Goal: Task Accomplishment & Management: Use online tool/utility

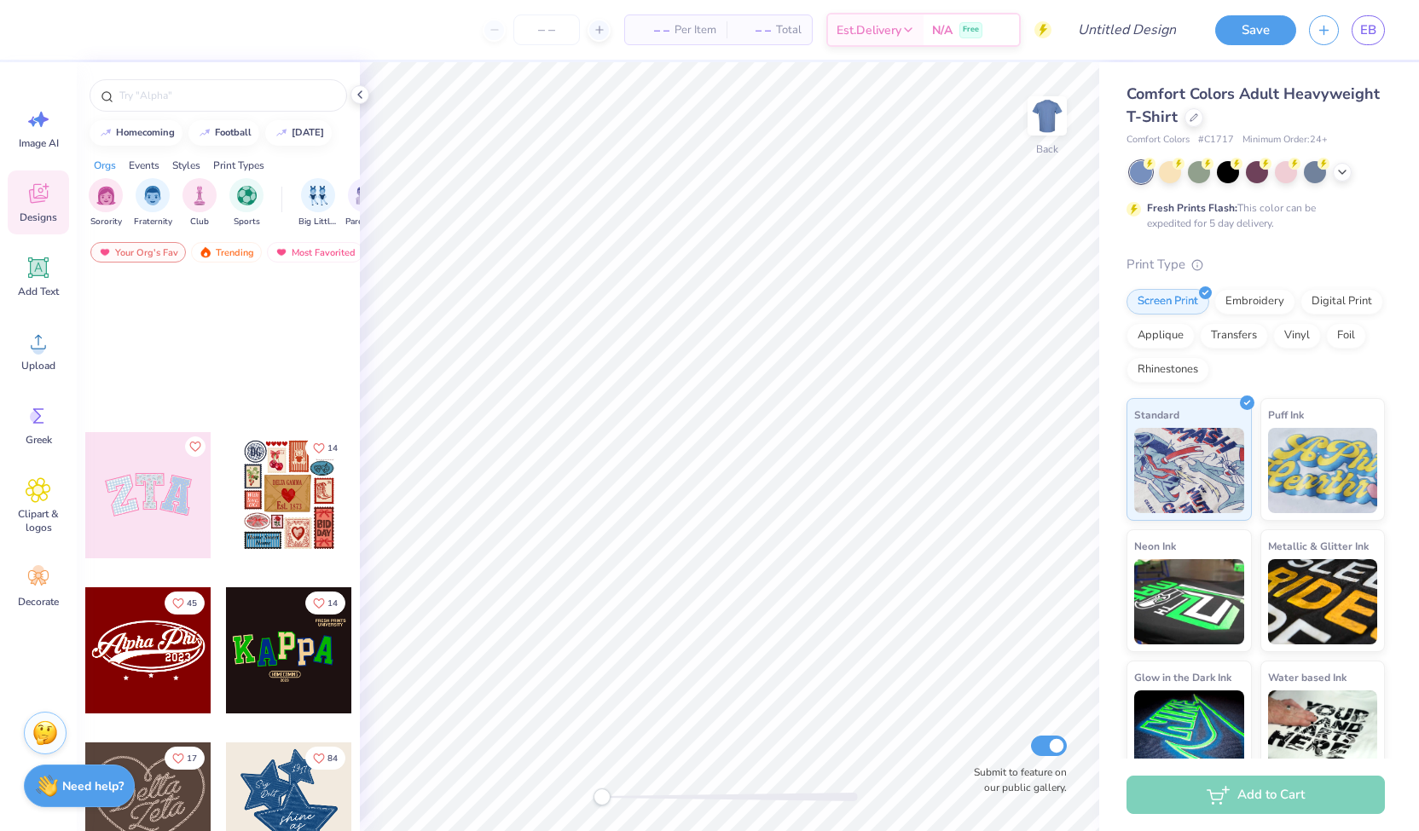
scroll to position [462, 0]
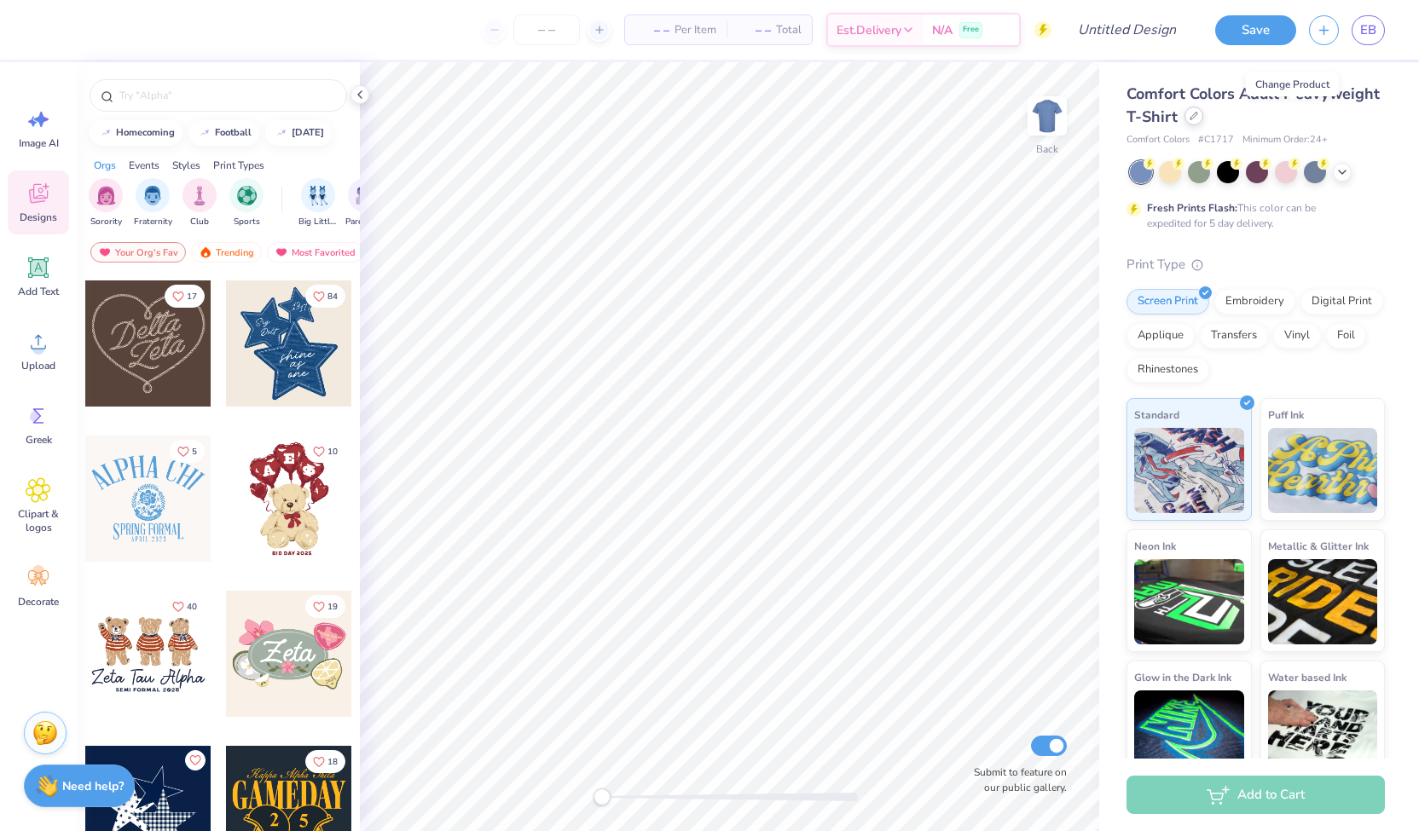
click at [1198, 113] on icon at bounding box center [1194, 116] width 9 height 9
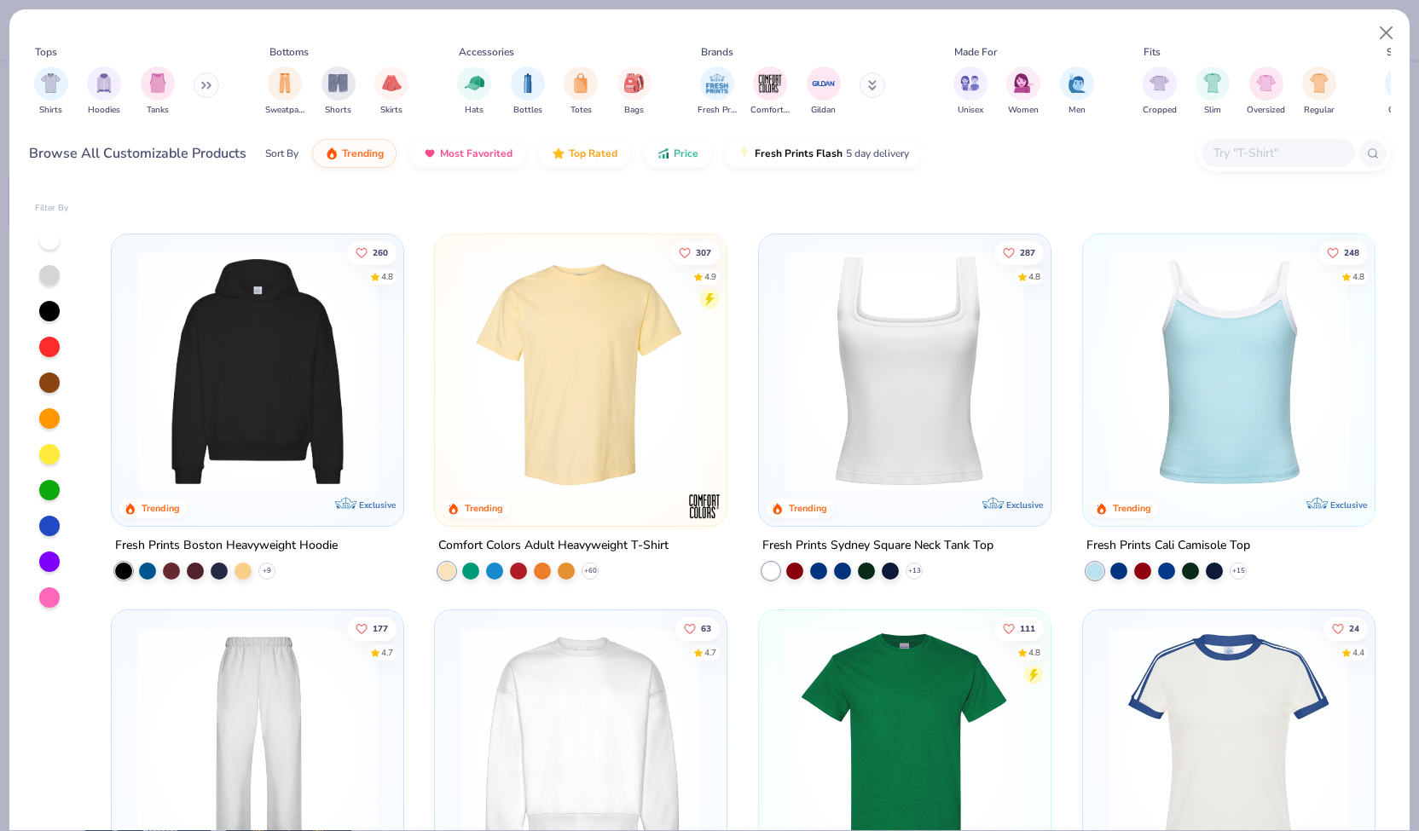
scroll to position [779, 0]
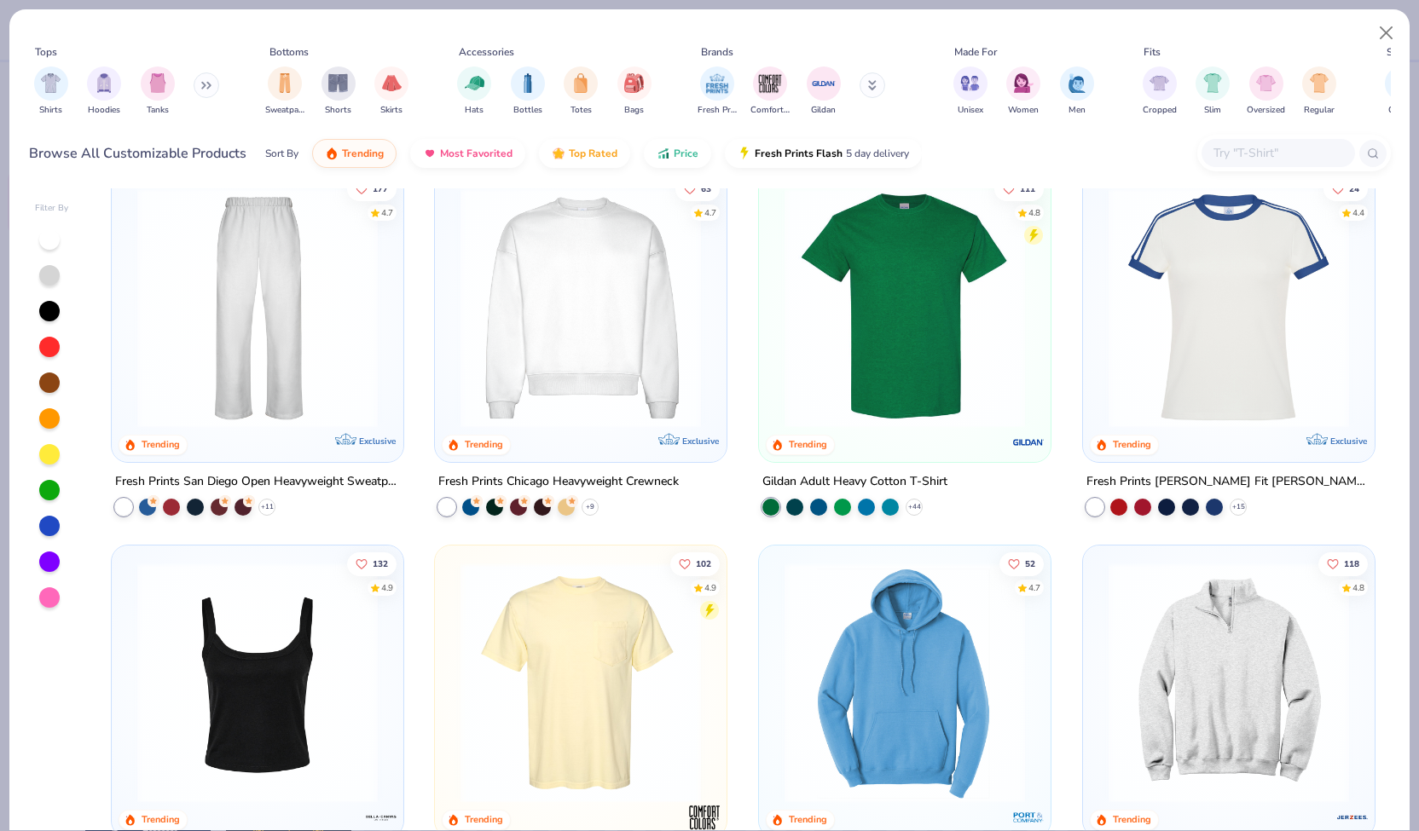
click at [559, 371] on img at bounding box center [581, 307] width 258 height 240
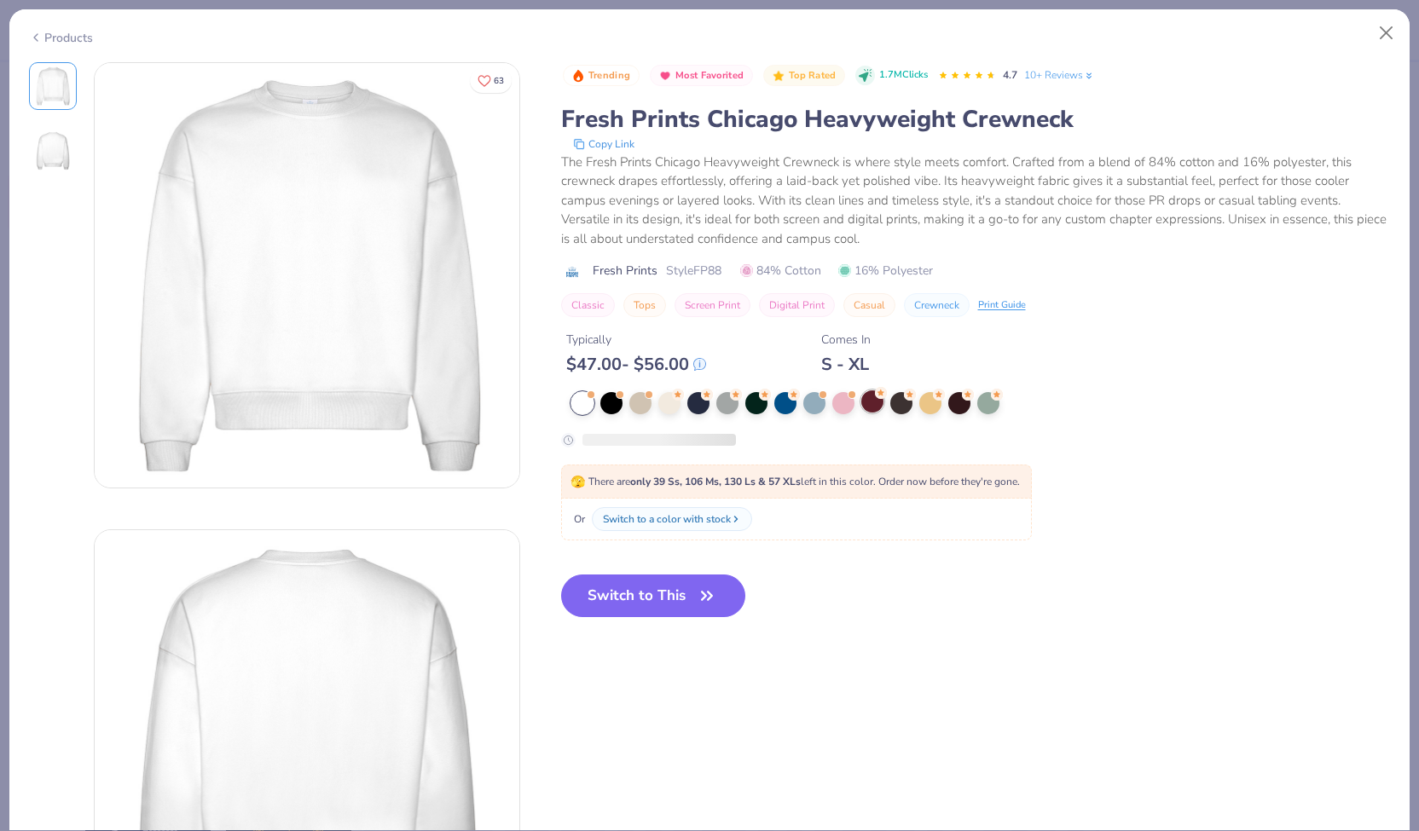
click at [874, 402] on div at bounding box center [872, 402] width 22 height 22
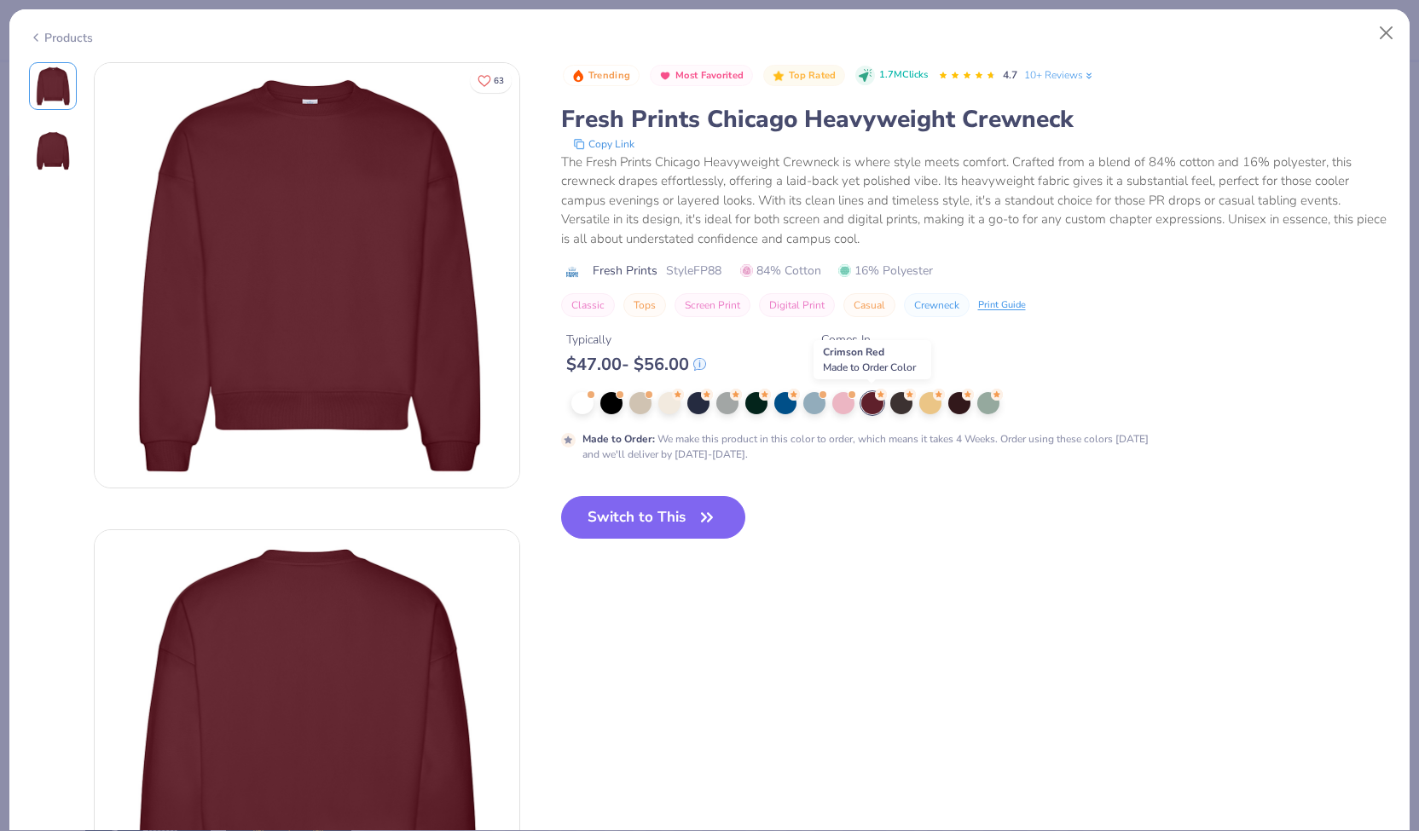
click at [674, 526] on button "Switch to This" at bounding box center [653, 517] width 185 height 43
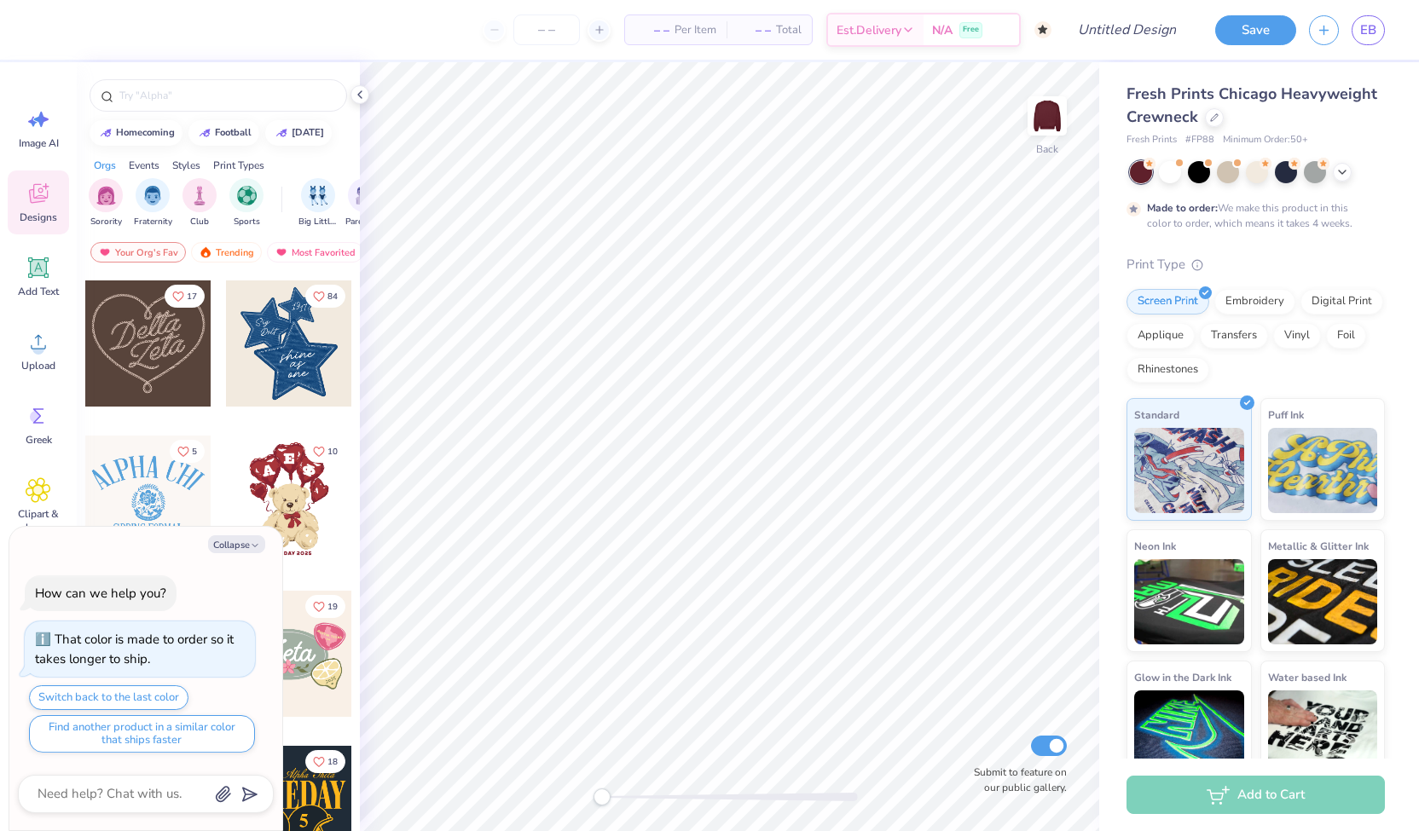
click at [299, 518] on div at bounding box center [289, 499] width 126 height 126
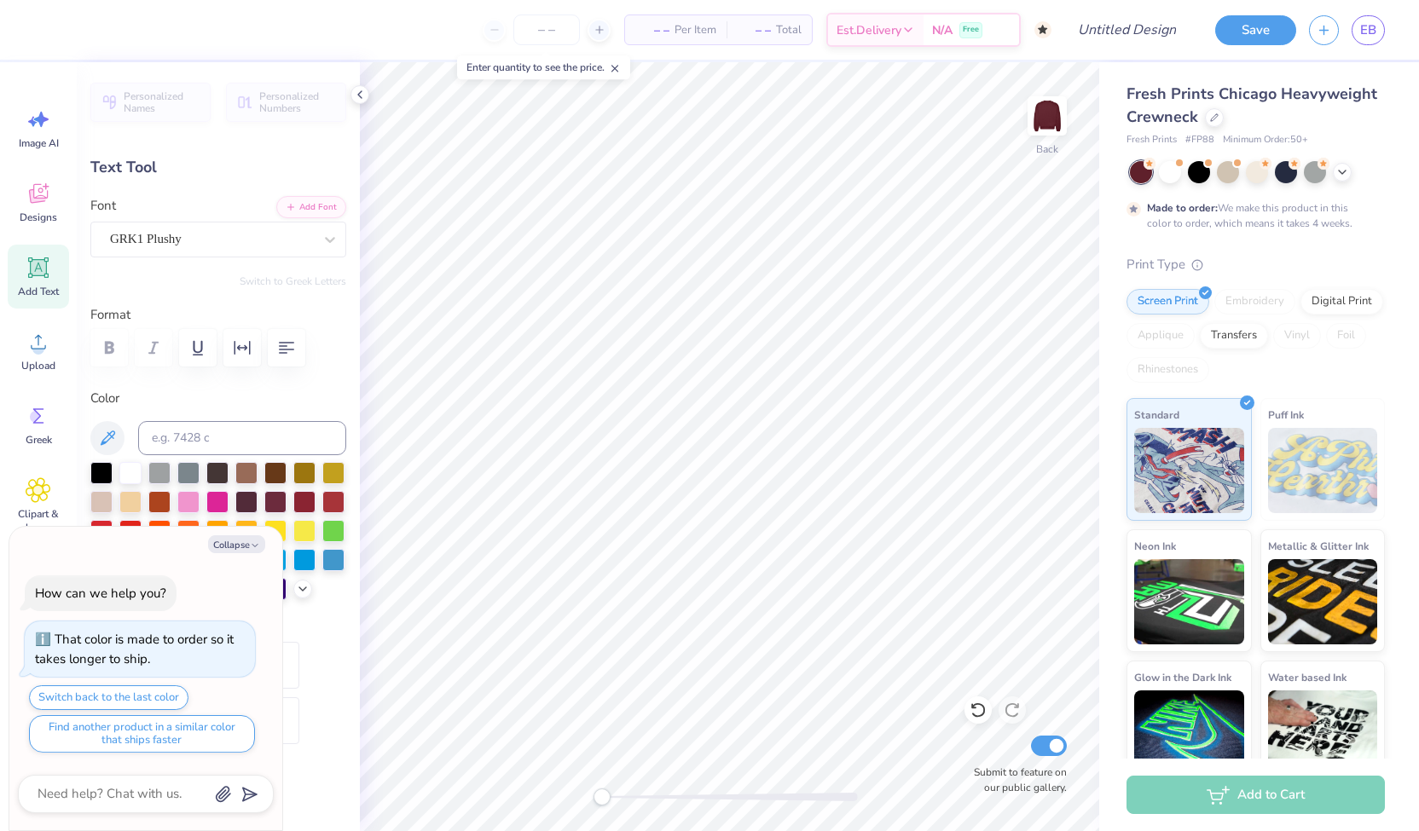
scroll to position [69, 0]
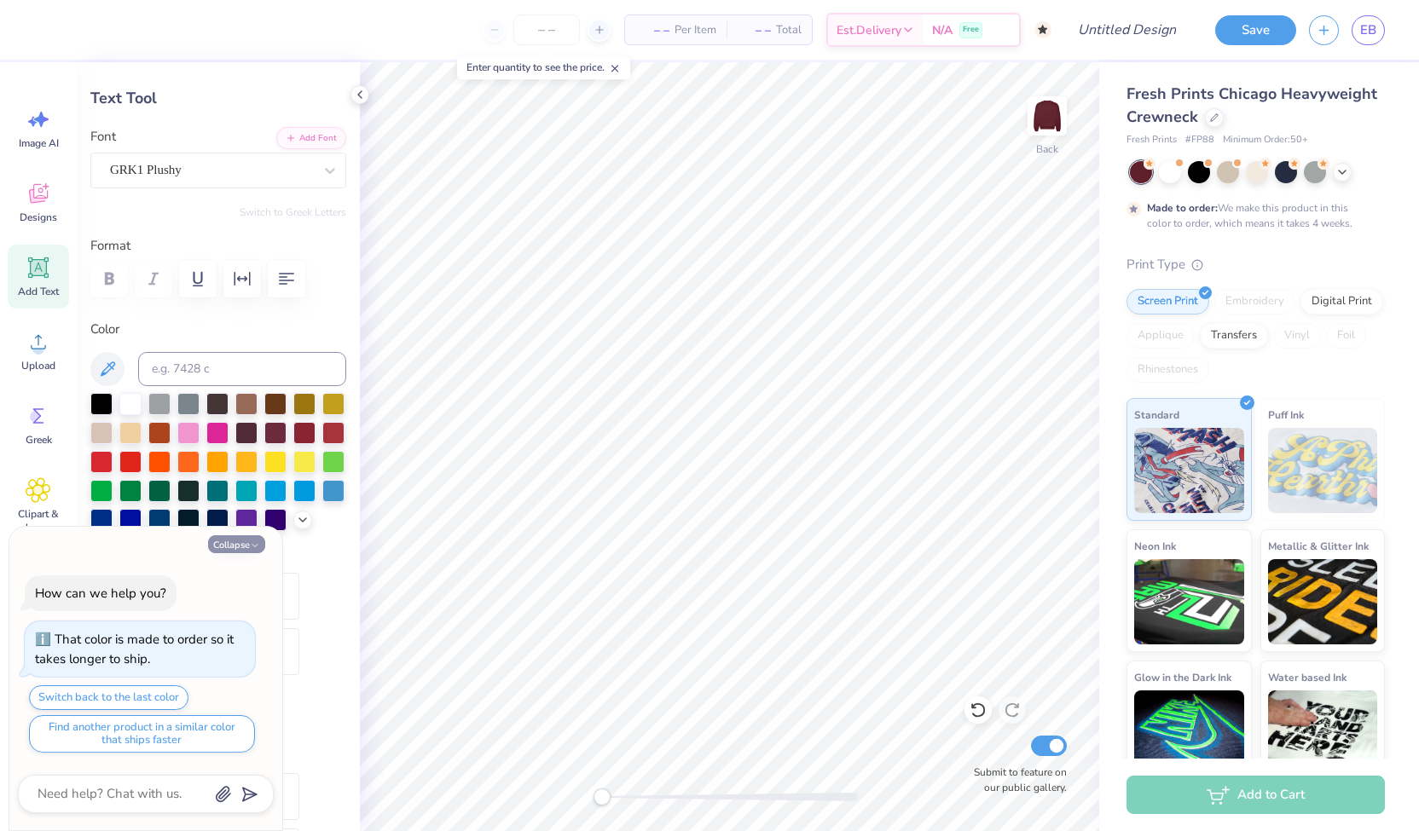
click at [245, 548] on button "Collapse" at bounding box center [236, 545] width 57 height 18
type textarea "x"
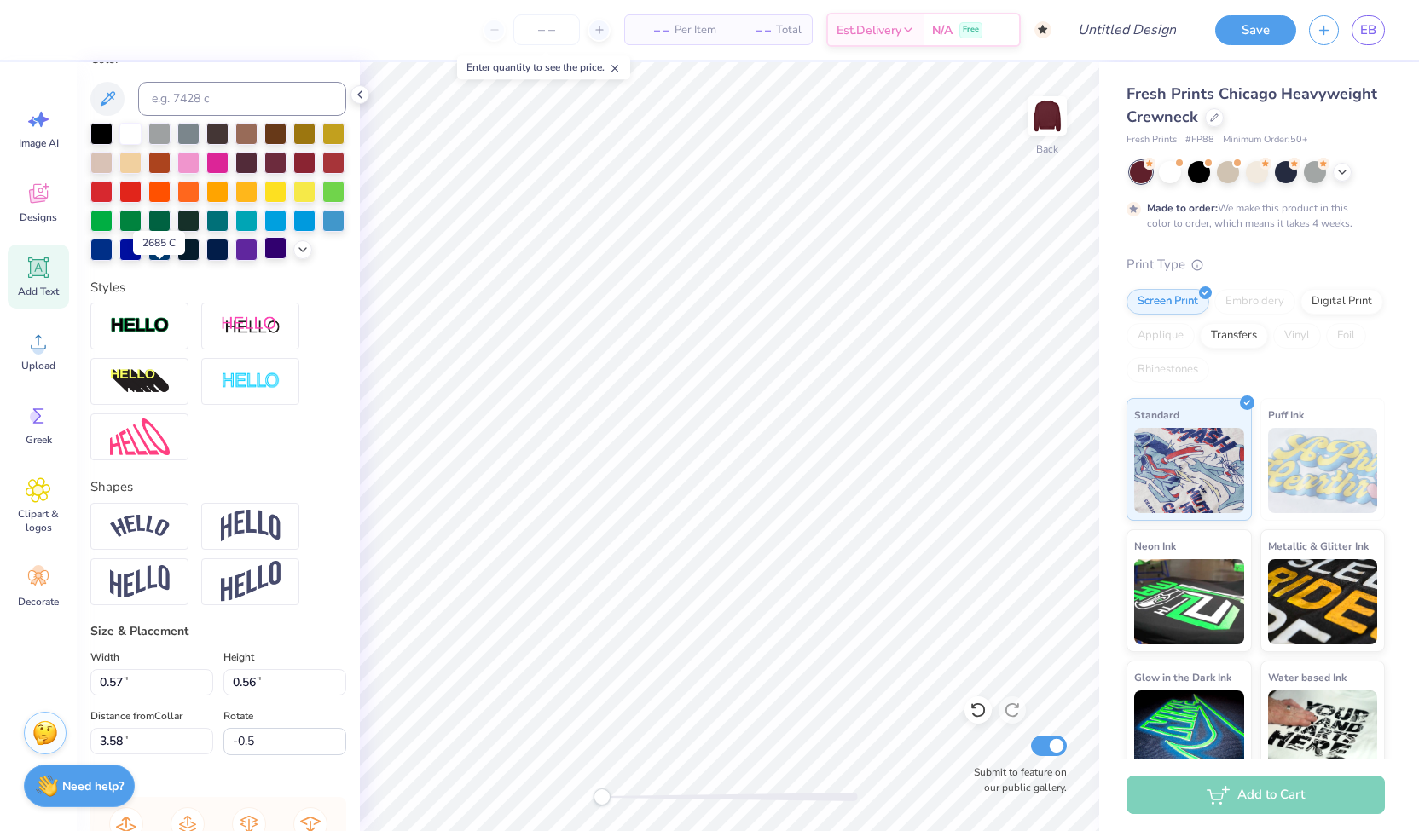
scroll to position [0, 0]
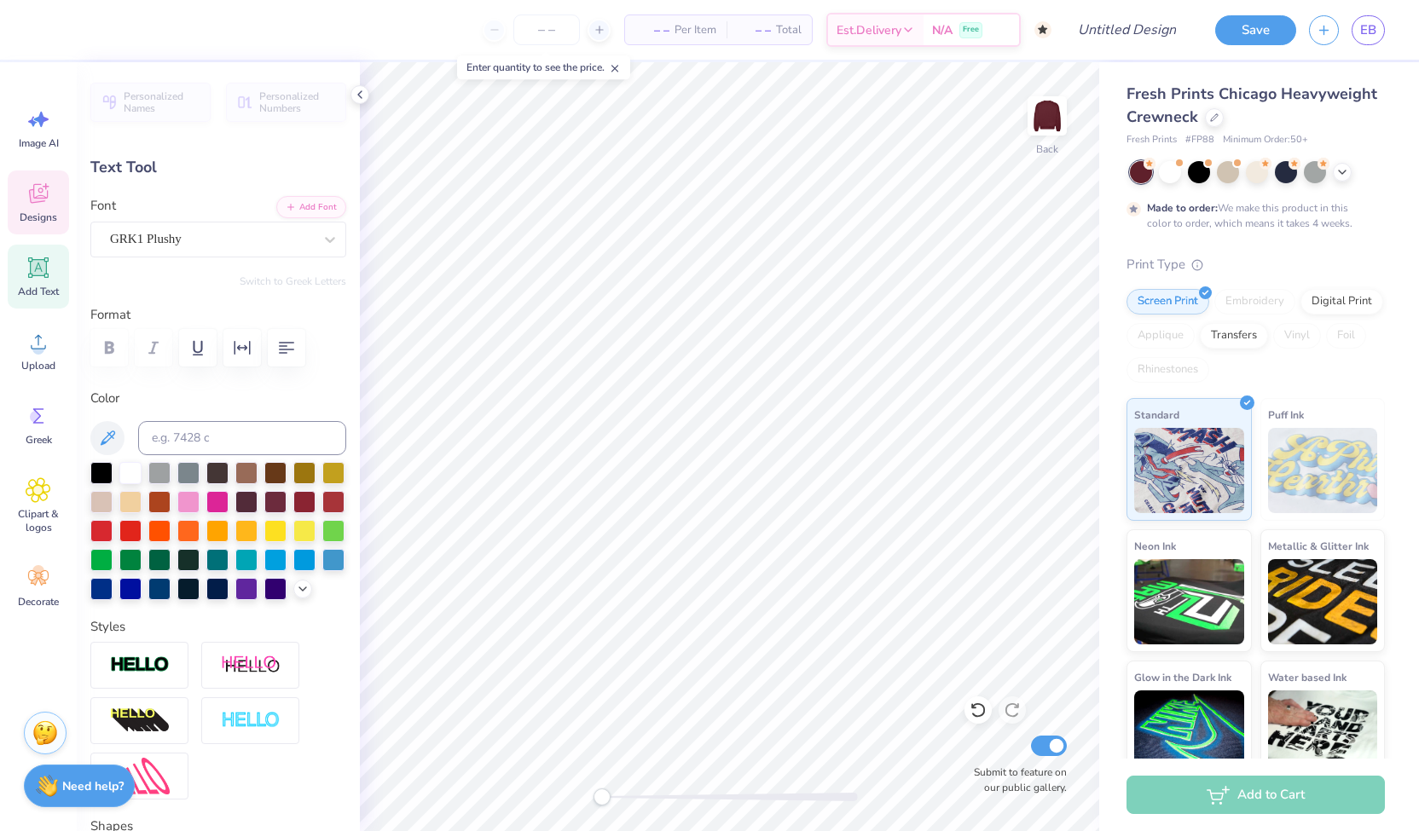
click at [26, 202] on icon at bounding box center [39, 194] width 26 height 26
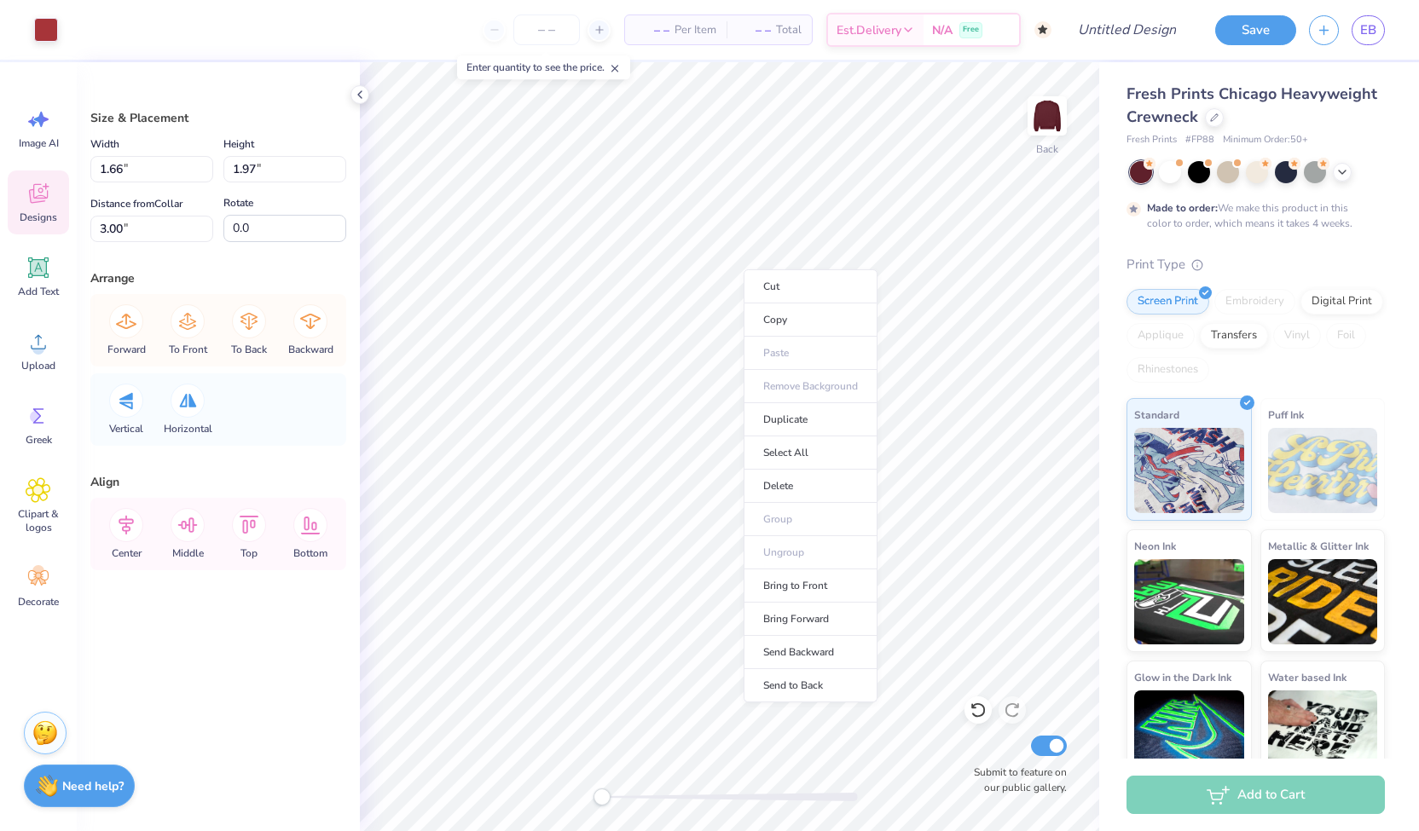
click at [41, 218] on span "Designs" at bounding box center [39, 218] width 38 height 14
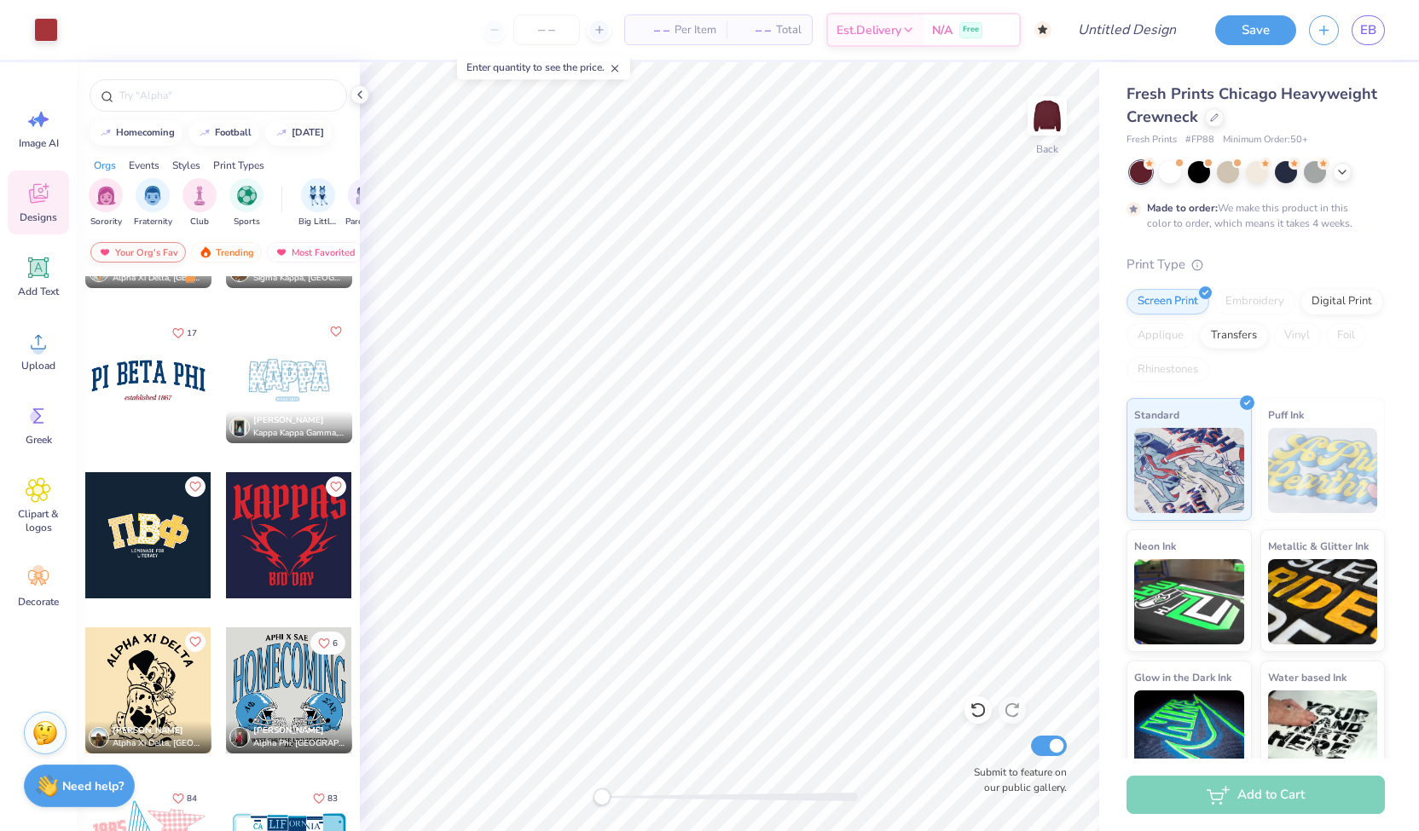
scroll to position [3859, 0]
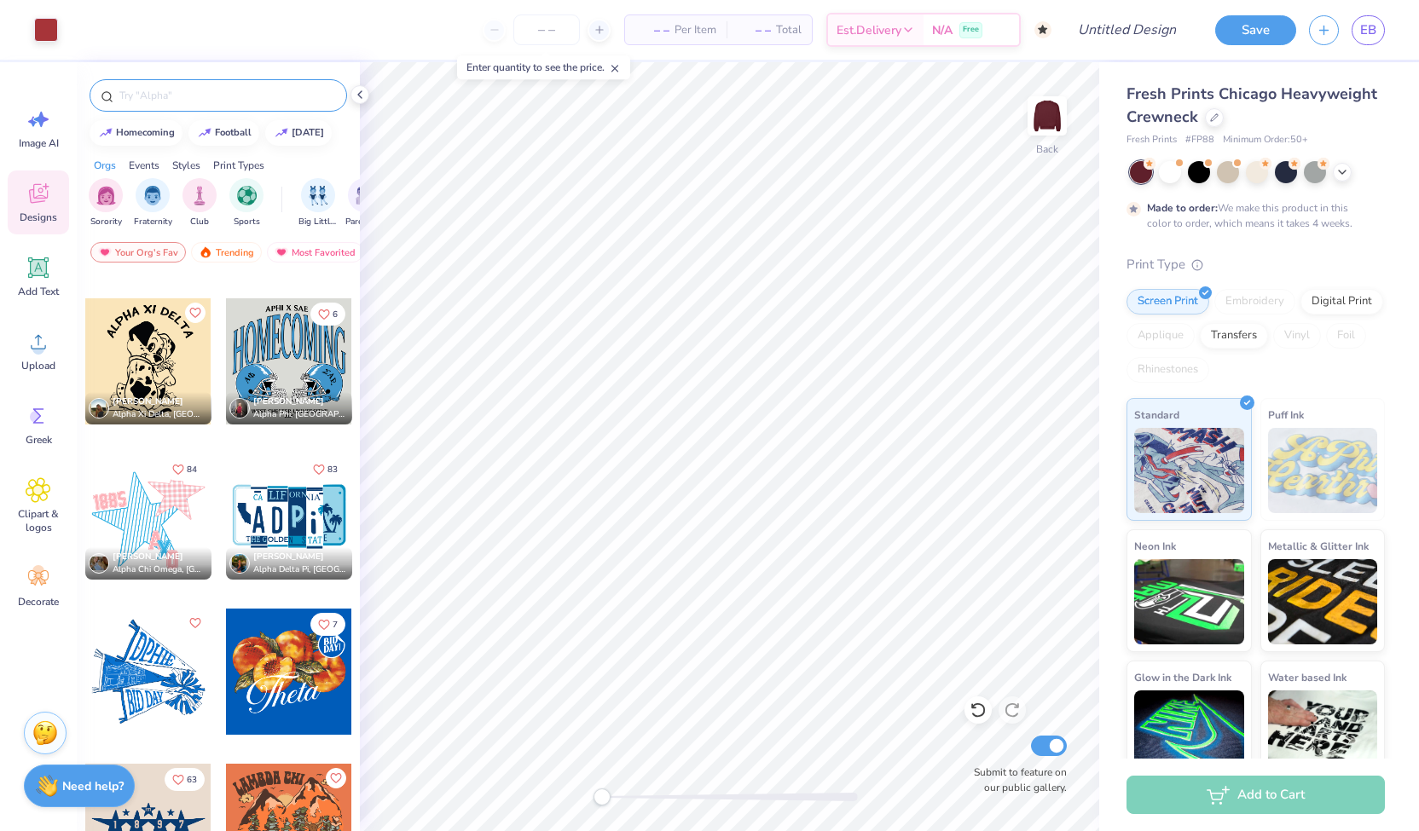
click at [165, 94] on input "text" at bounding box center [227, 95] width 218 height 17
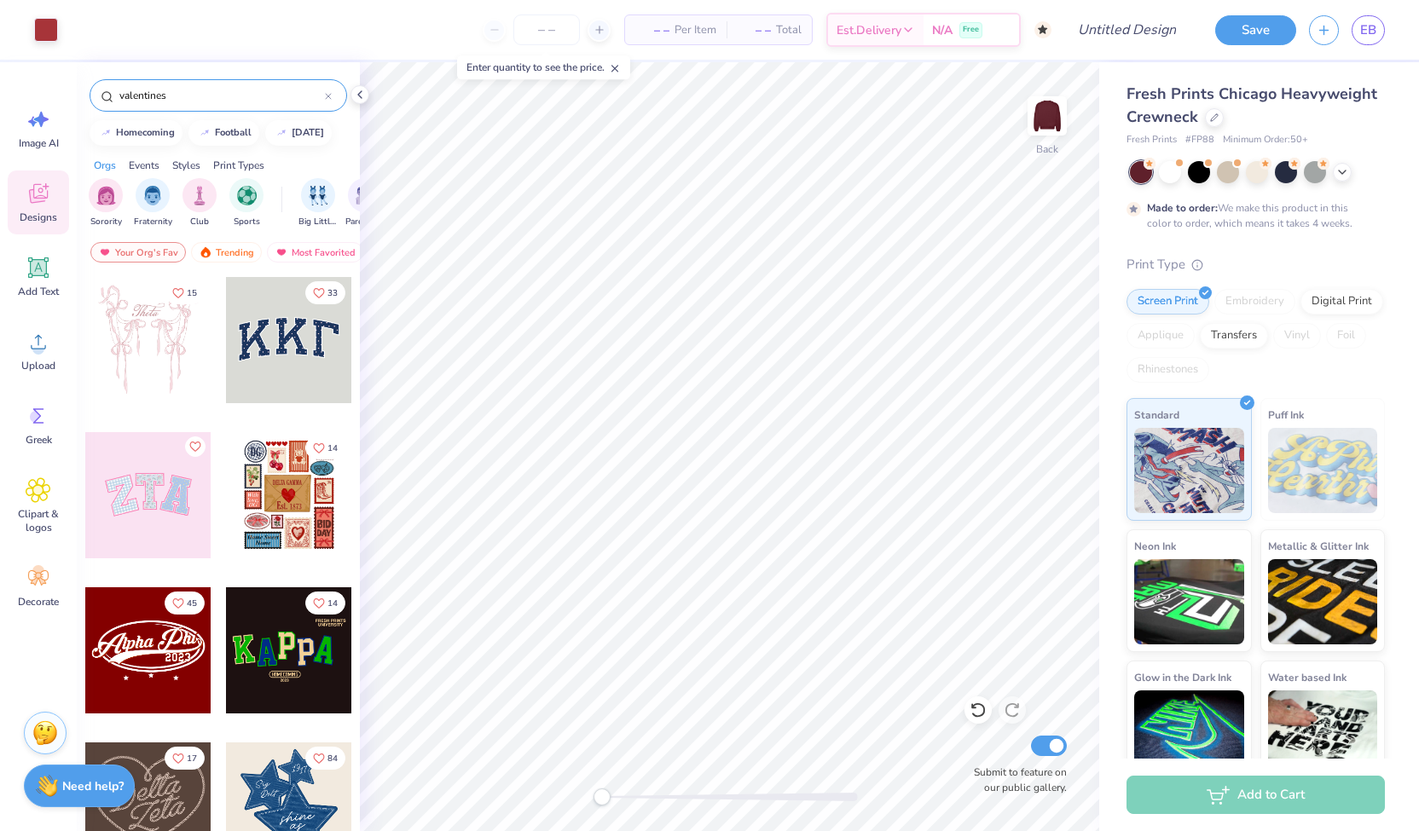
type input "valentines"
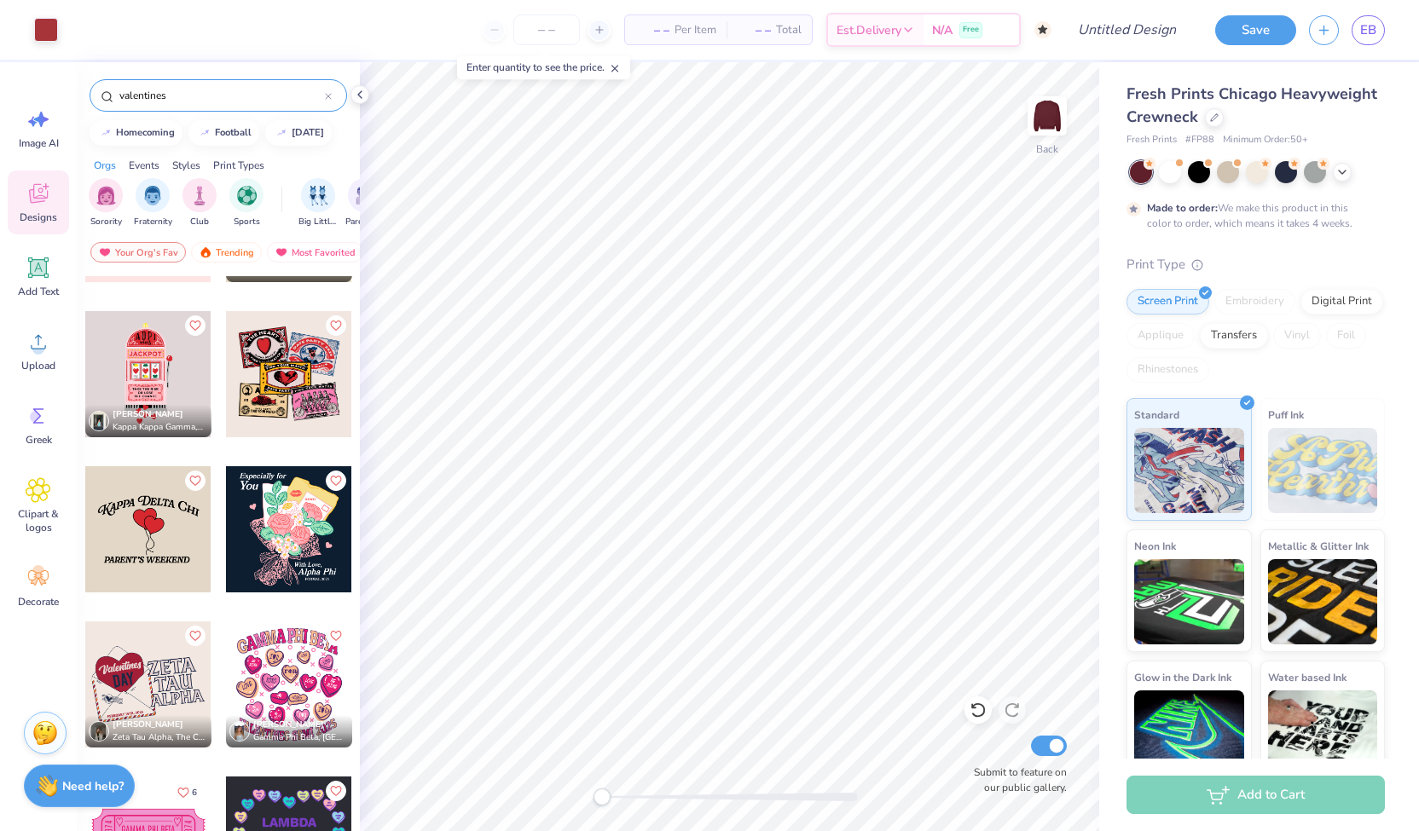
scroll to position [153, 0]
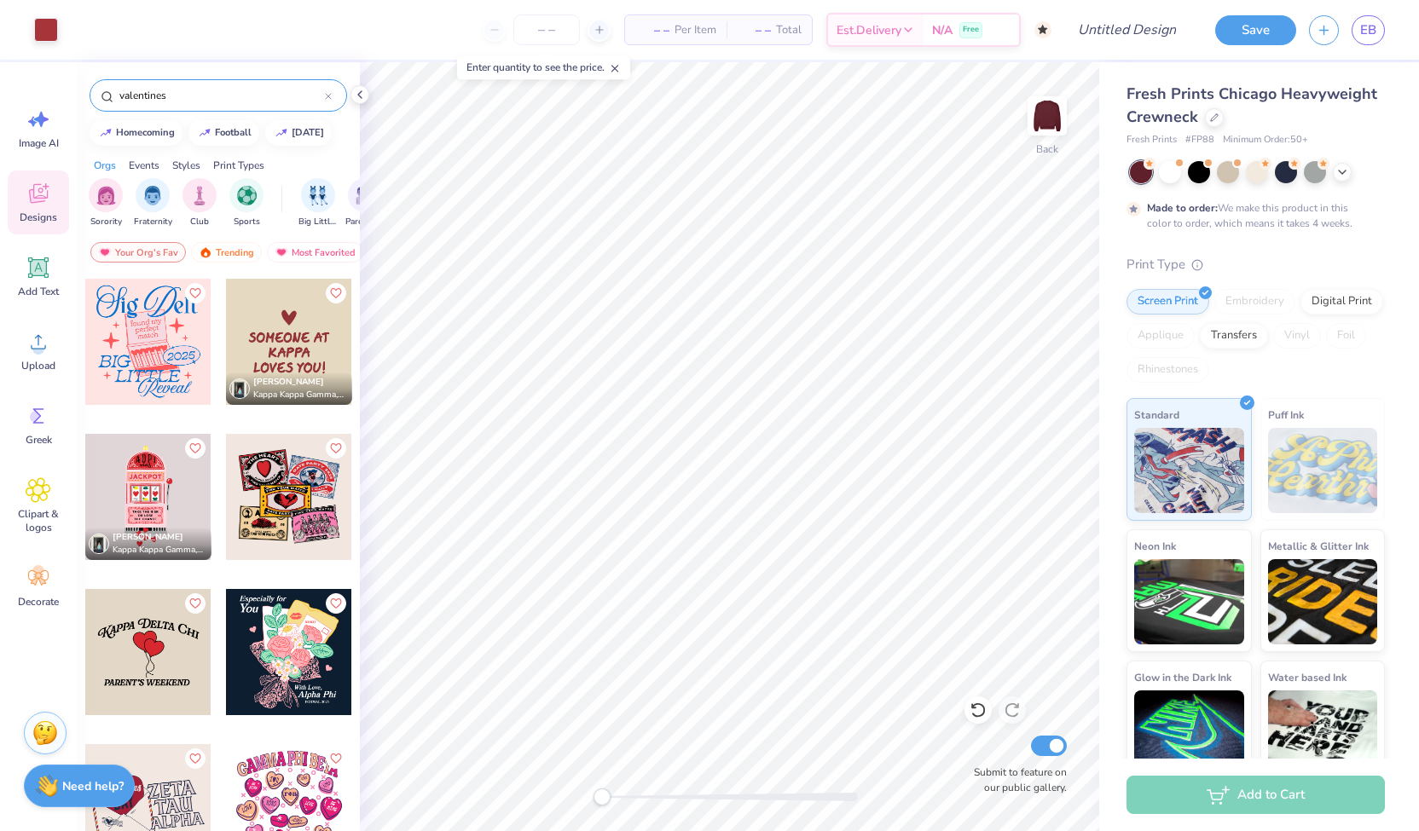
click at [278, 342] on div at bounding box center [289, 342] width 126 height 126
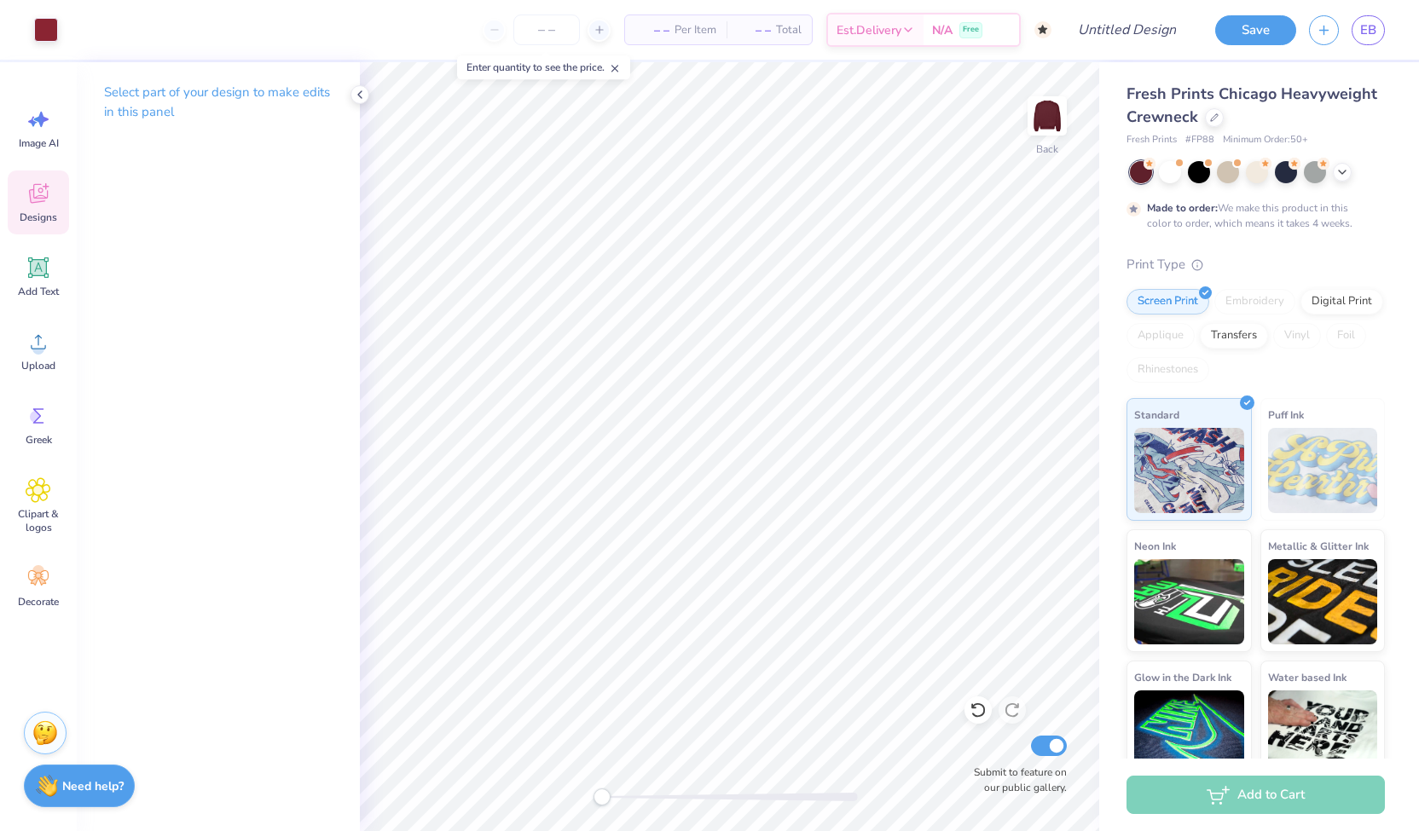
click at [48, 221] on span "Designs" at bounding box center [39, 218] width 38 height 14
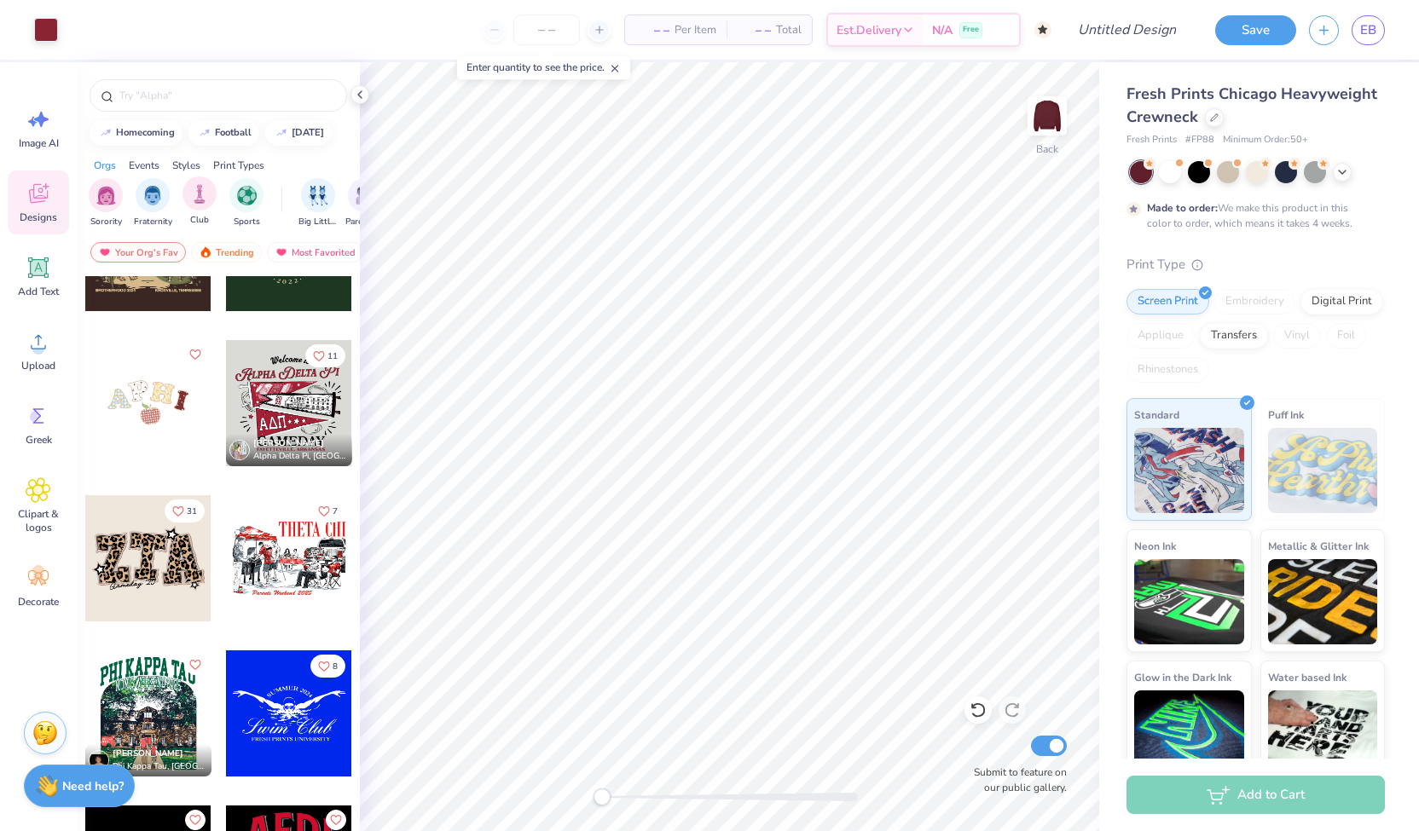
scroll to position [5115, 0]
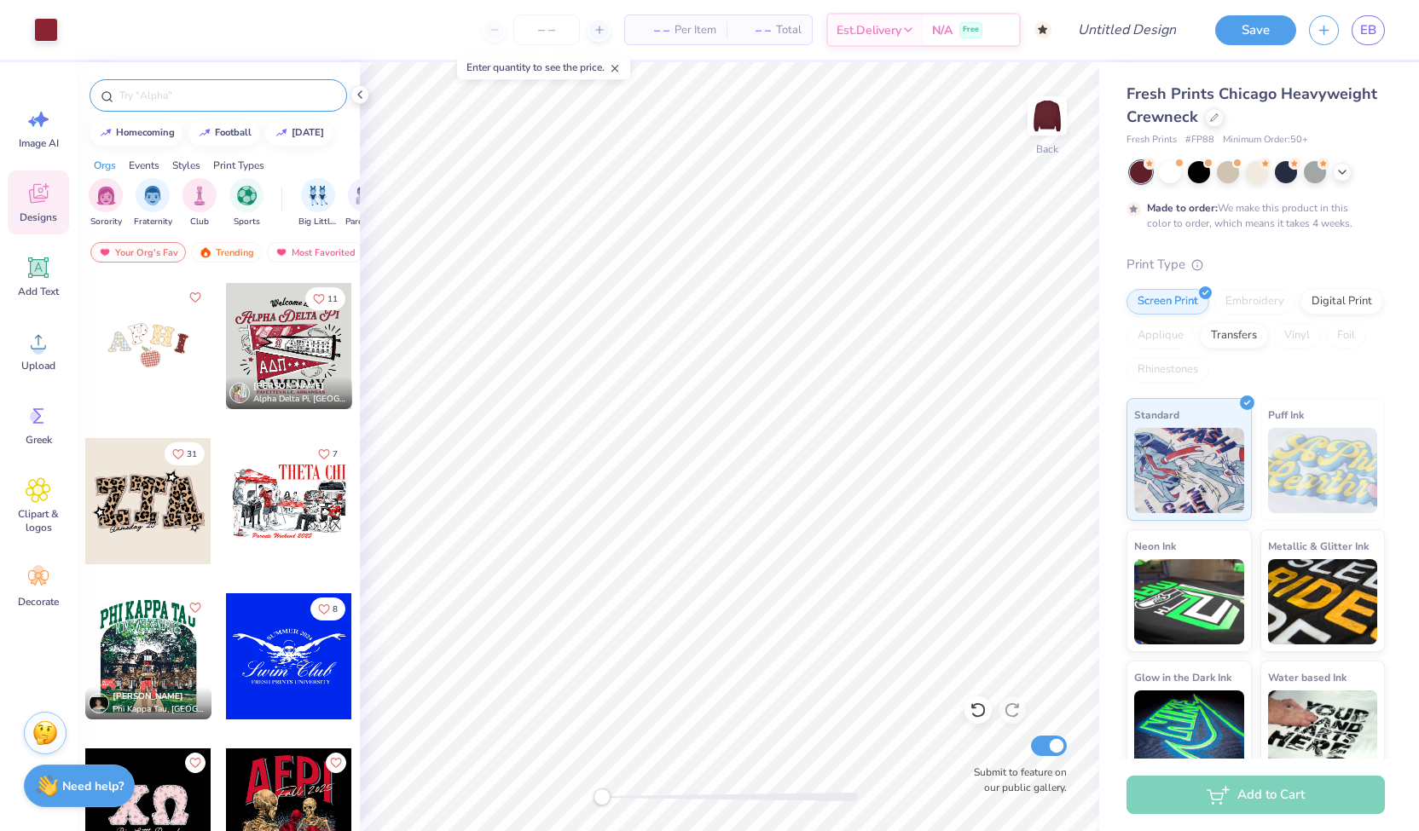
click at [177, 91] on input "text" at bounding box center [227, 95] width 218 height 17
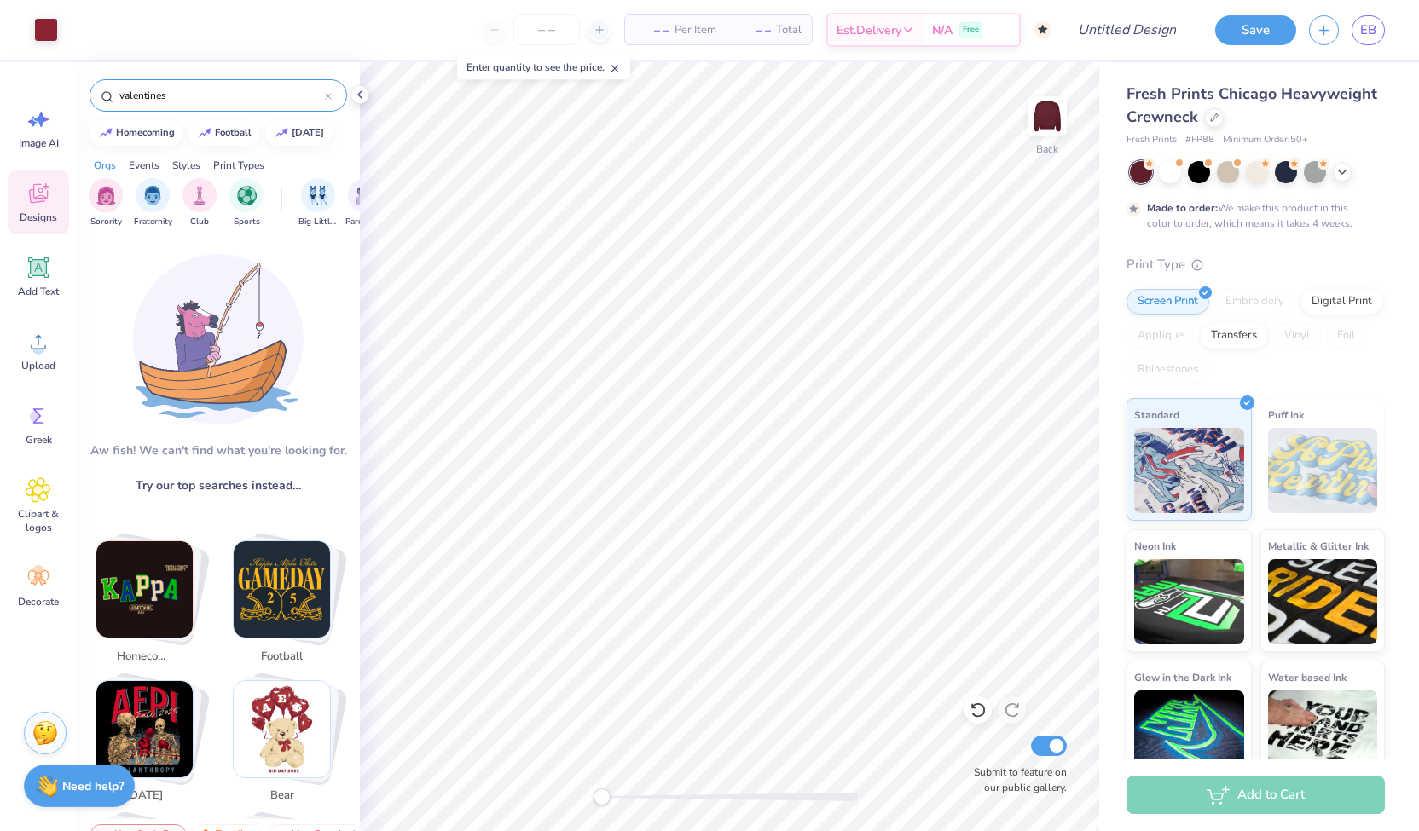
type input "valentines"
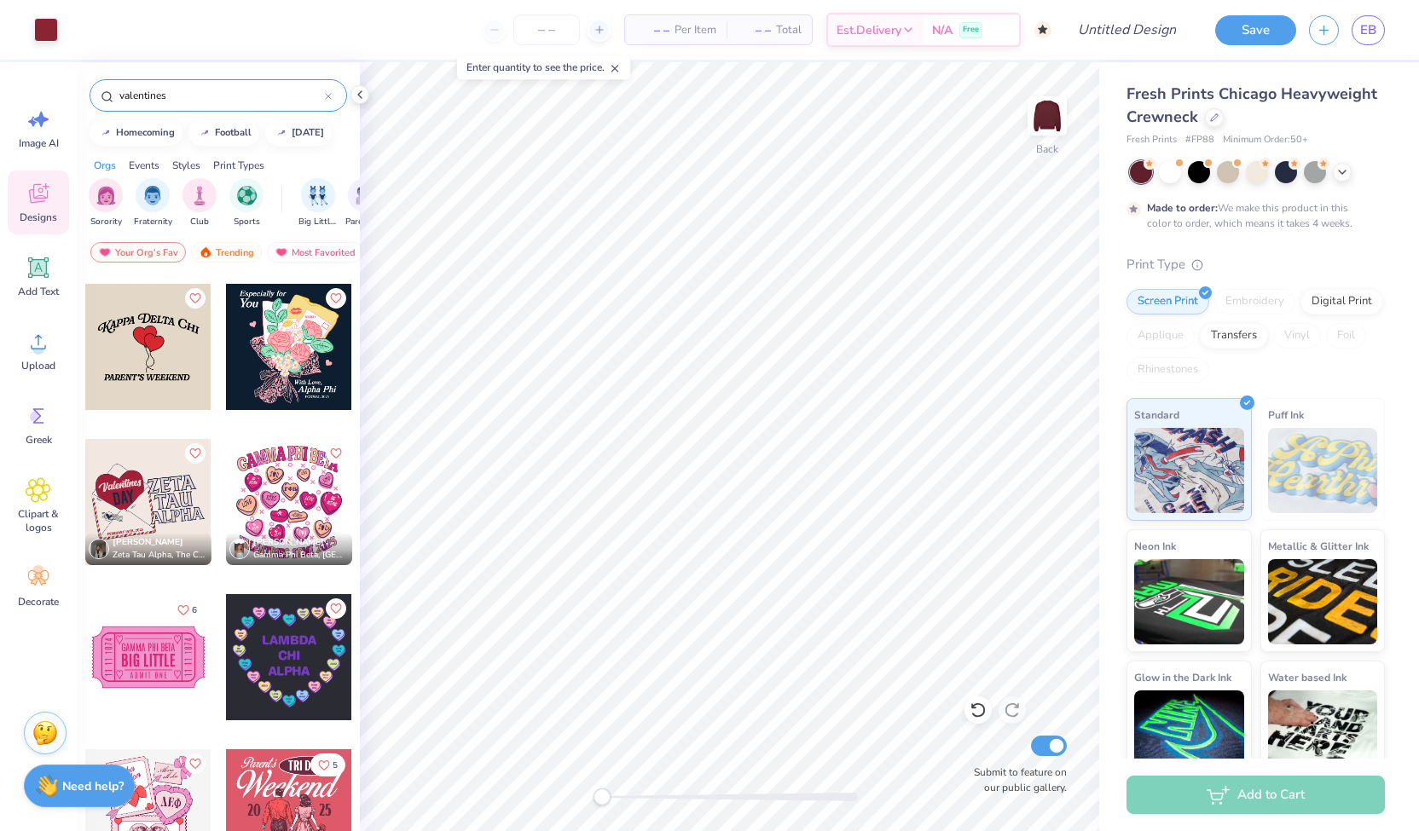
scroll to position [654, 0]
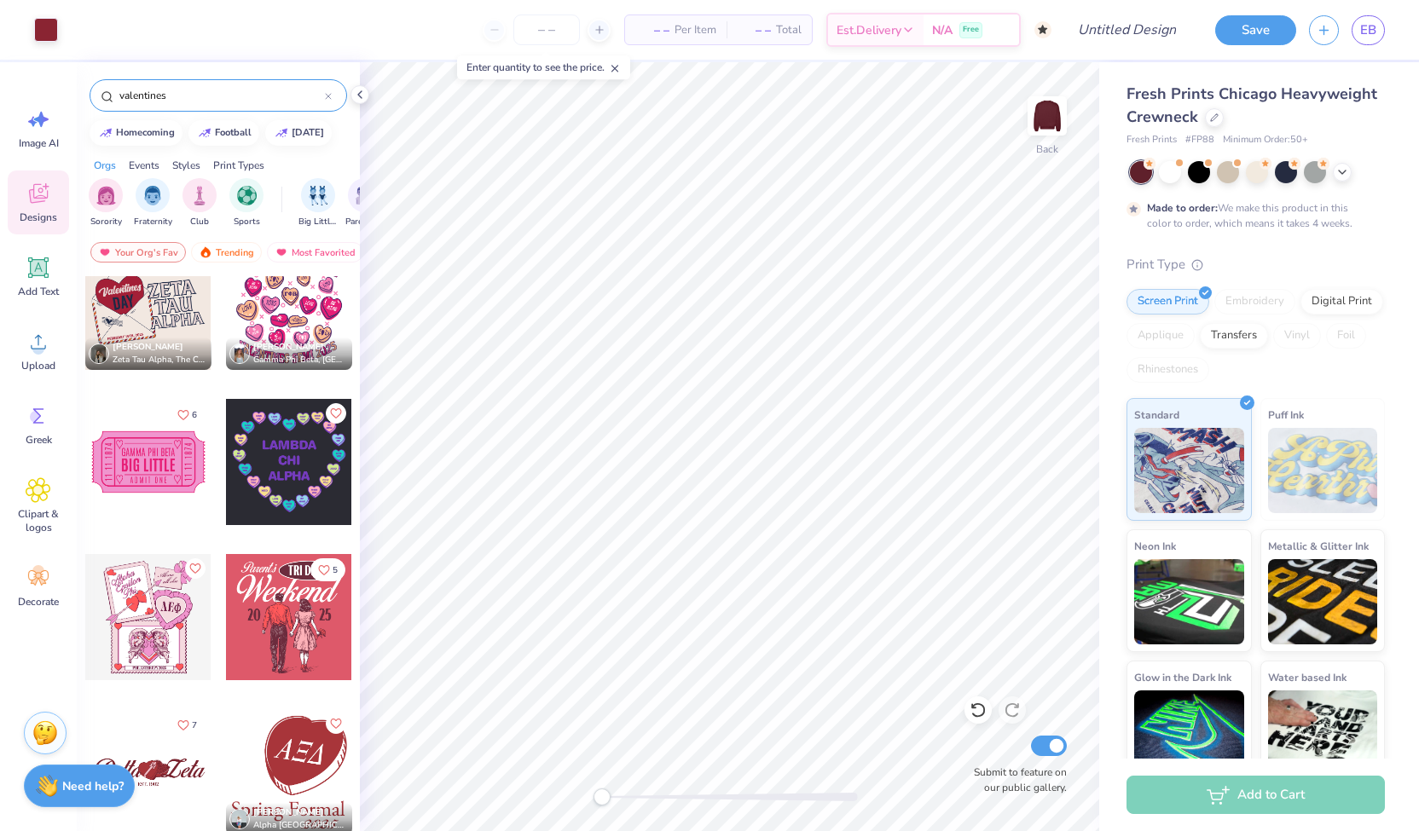
click at [125, 342] on span "[PERSON_NAME]" at bounding box center [148, 347] width 71 height 12
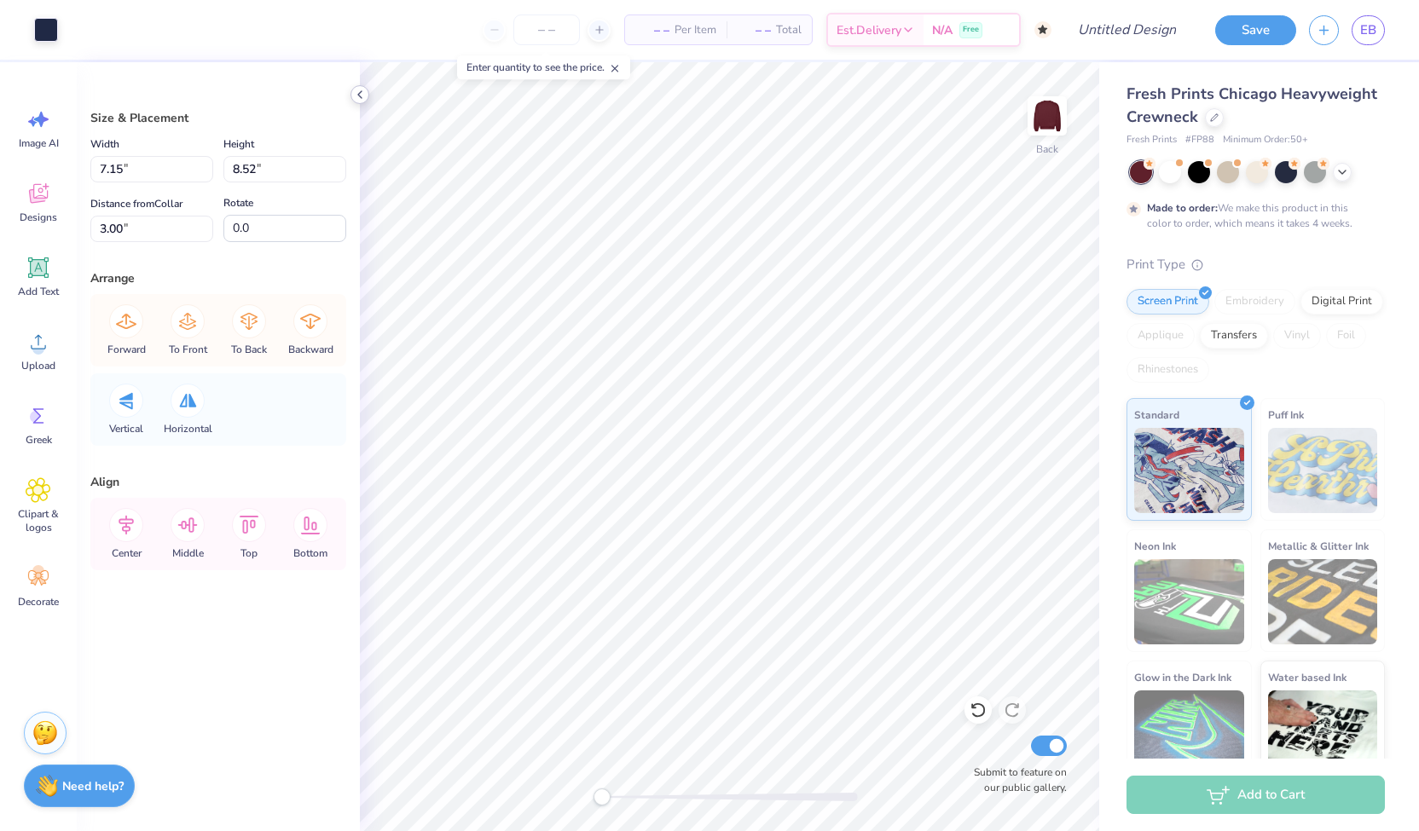
click at [354, 96] on icon at bounding box center [360, 95] width 14 height 14
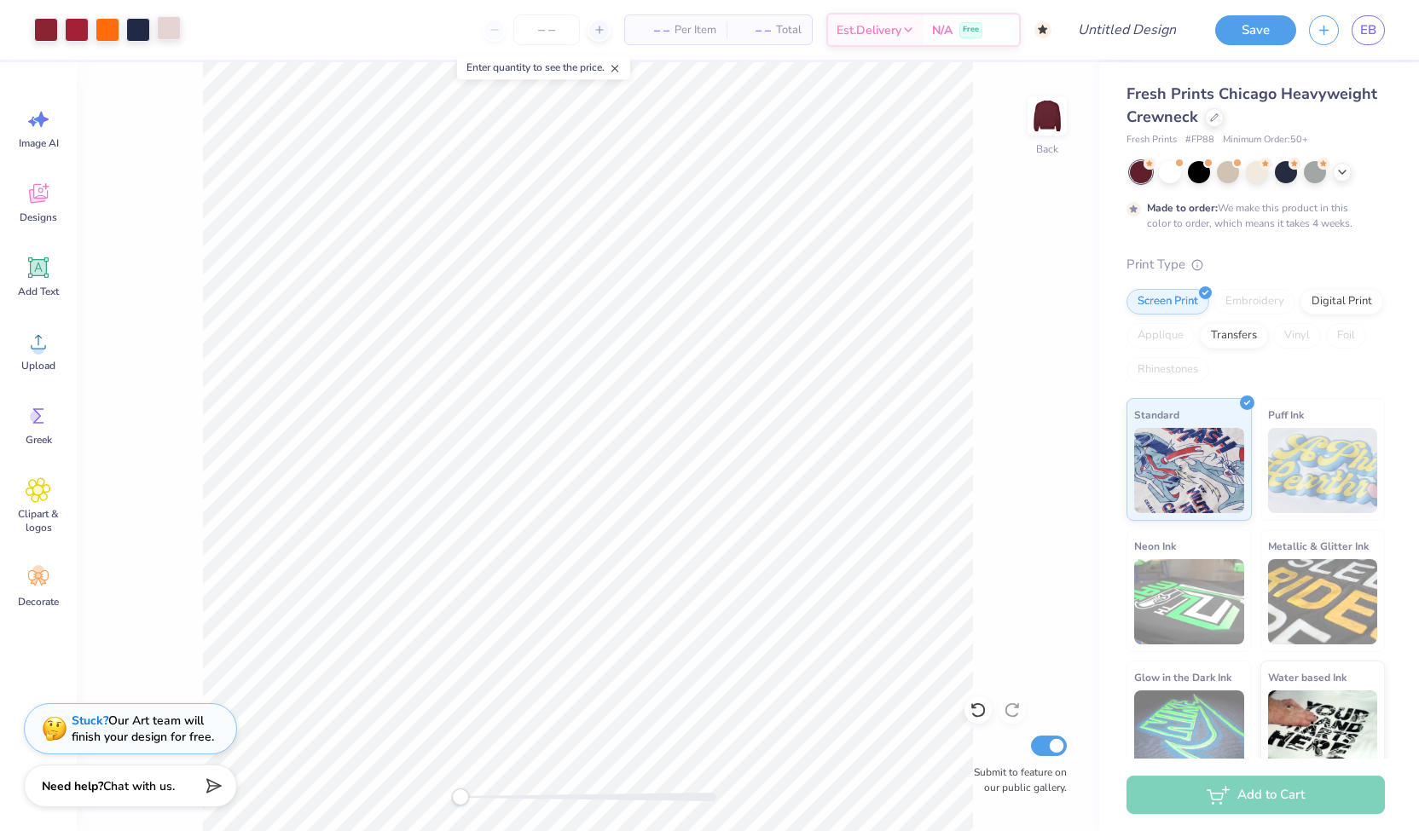
click at [176, 37] on div at bounding box center [169, 28] width 24 height 24
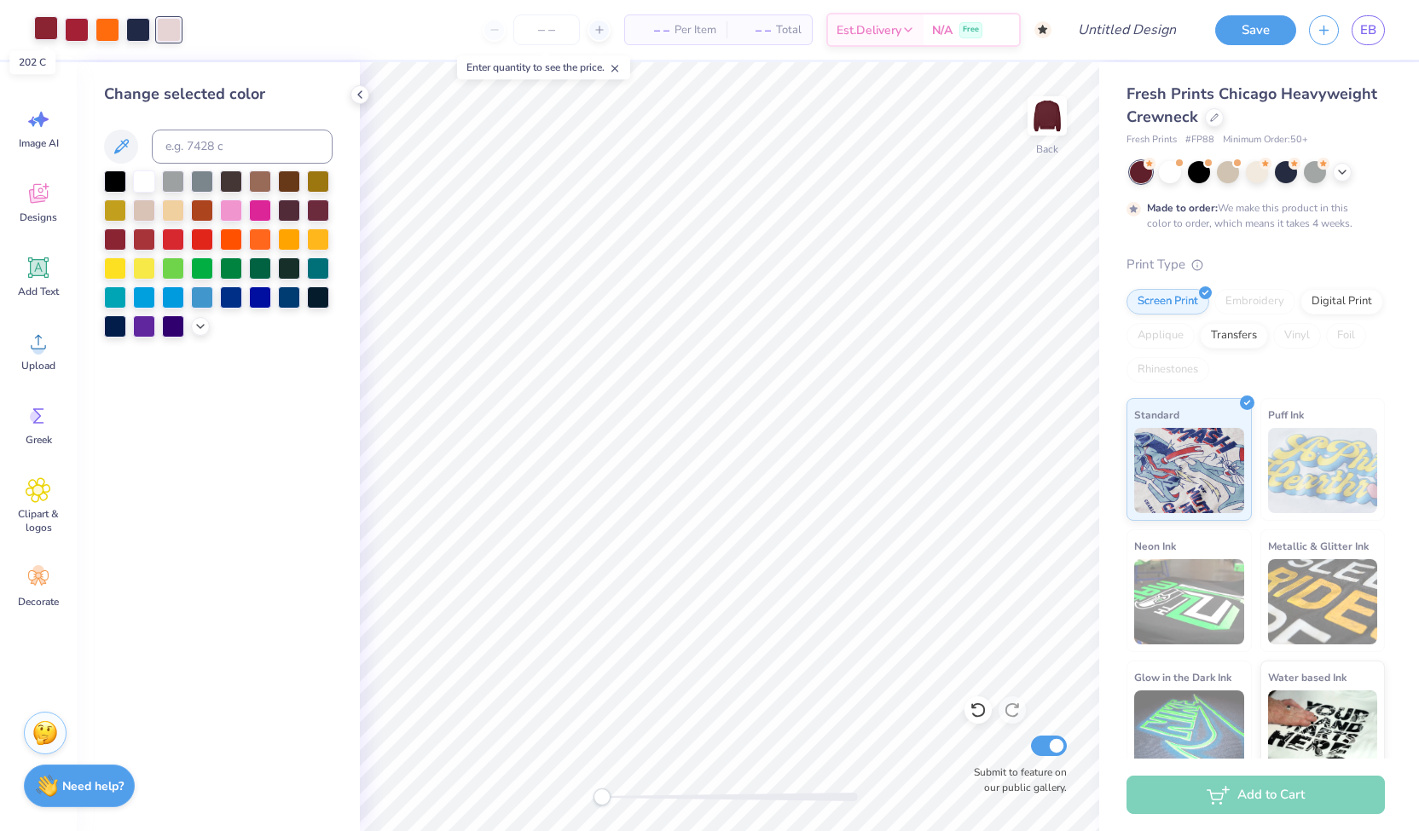
click at [49, 31] on div at bounding box center [46, 28] width 24 height 24
click at [172, 209] on div at bounding box center [173, 209] width 22 height 22
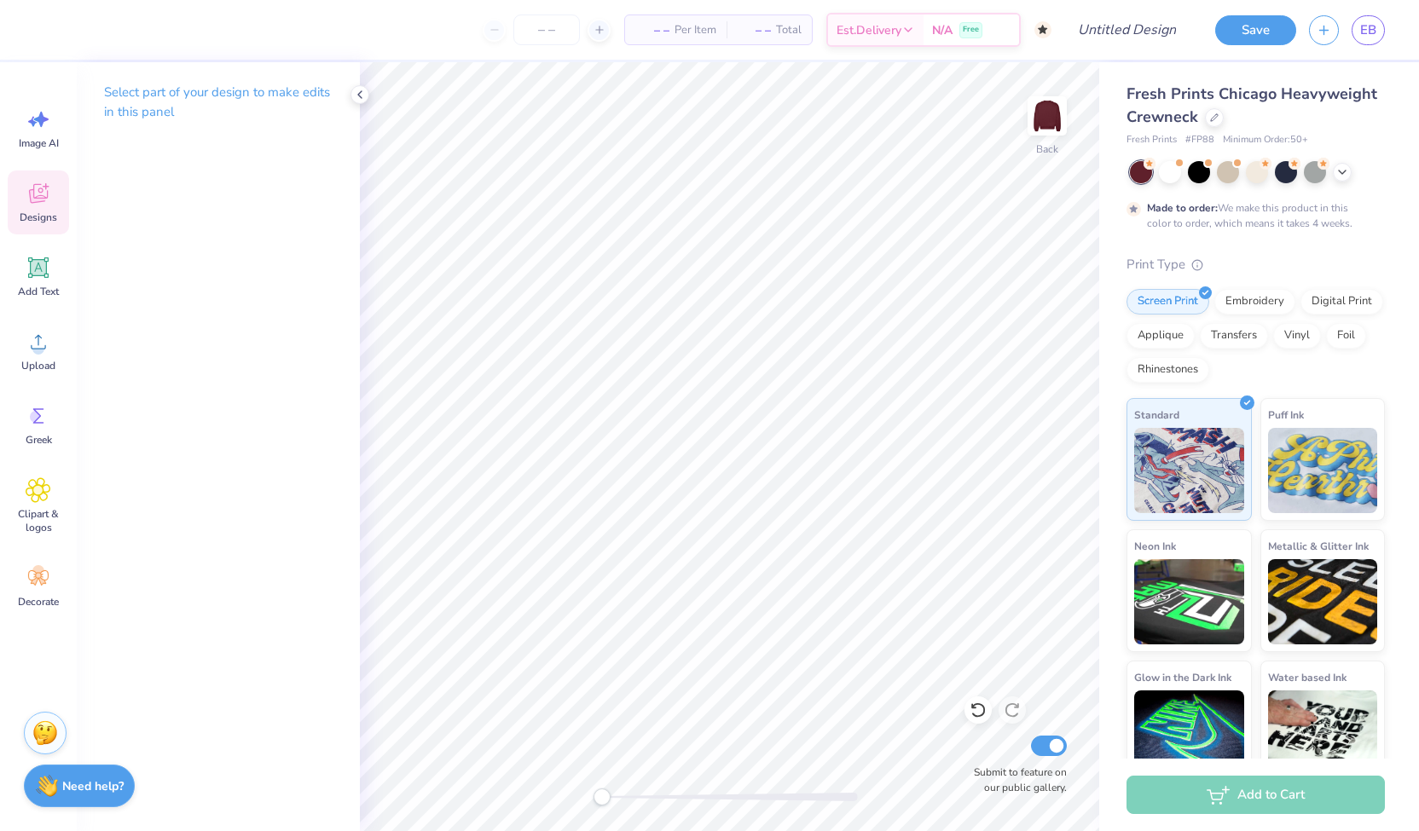
click at [36, 204] on icon at bounding box center [39, 194] width 26 height 26
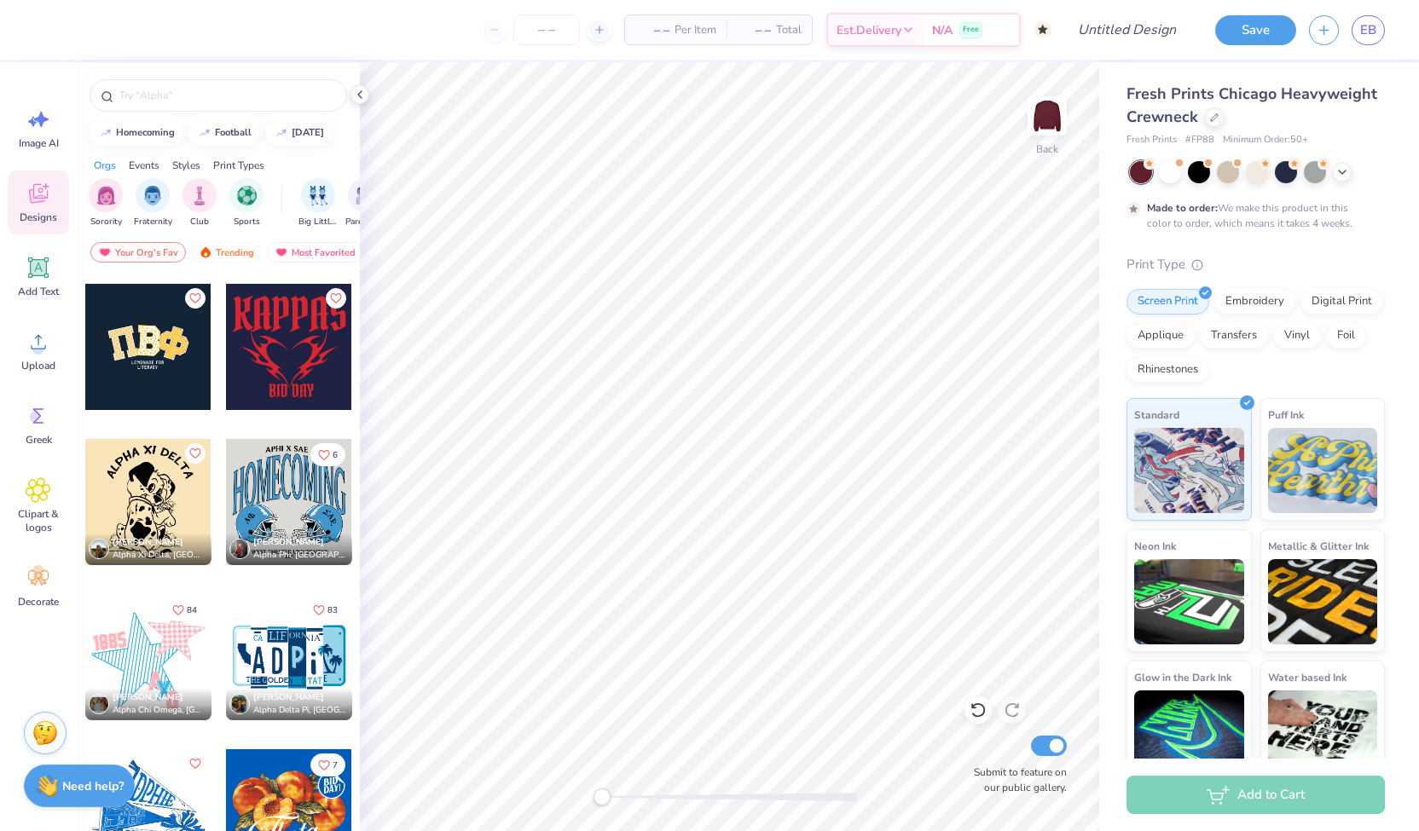
scroll to position [3846, 0]
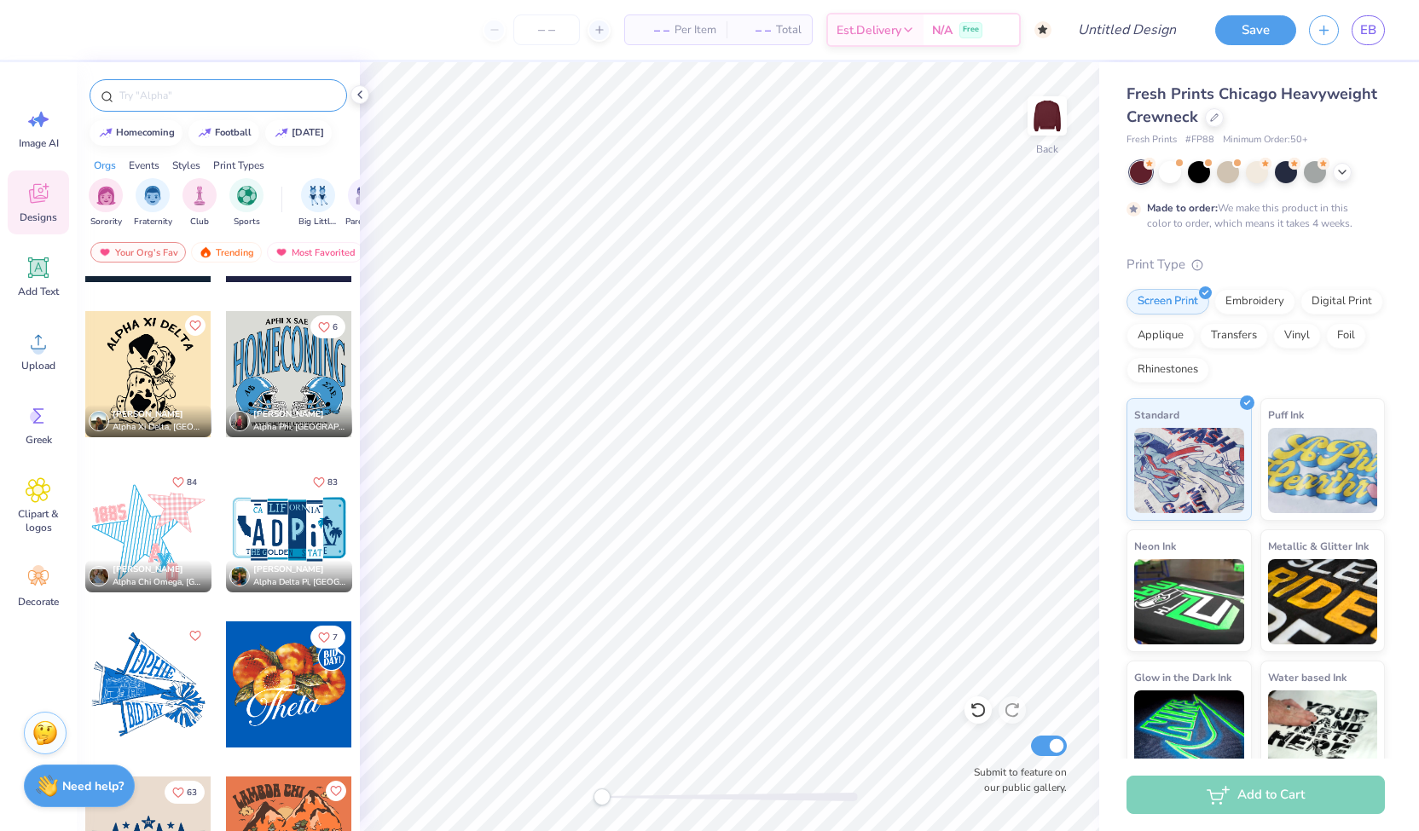
click at [151, 99] on input "text" at bounding box center [227, 95] width 218 height 17
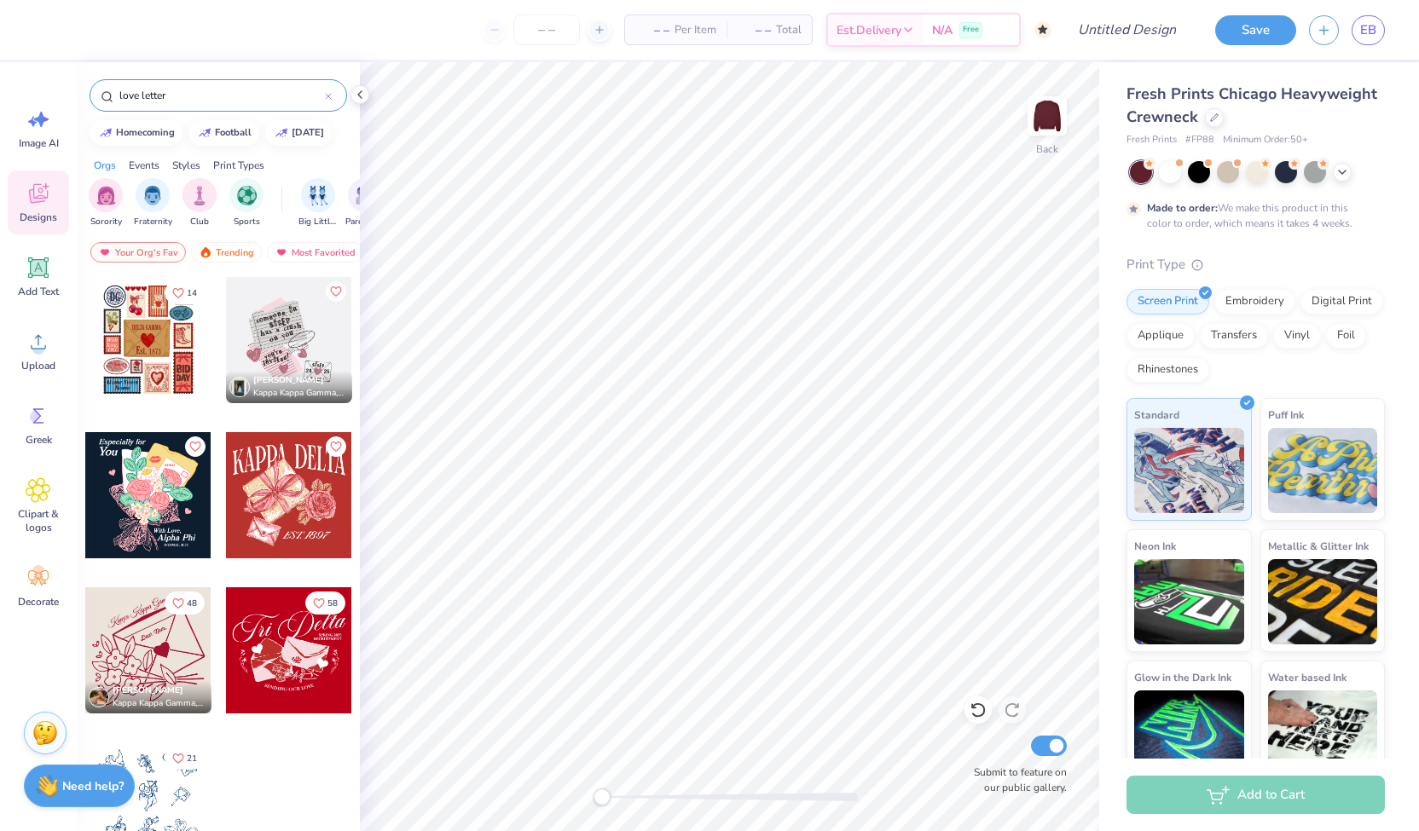
scroll to position [2, 0]
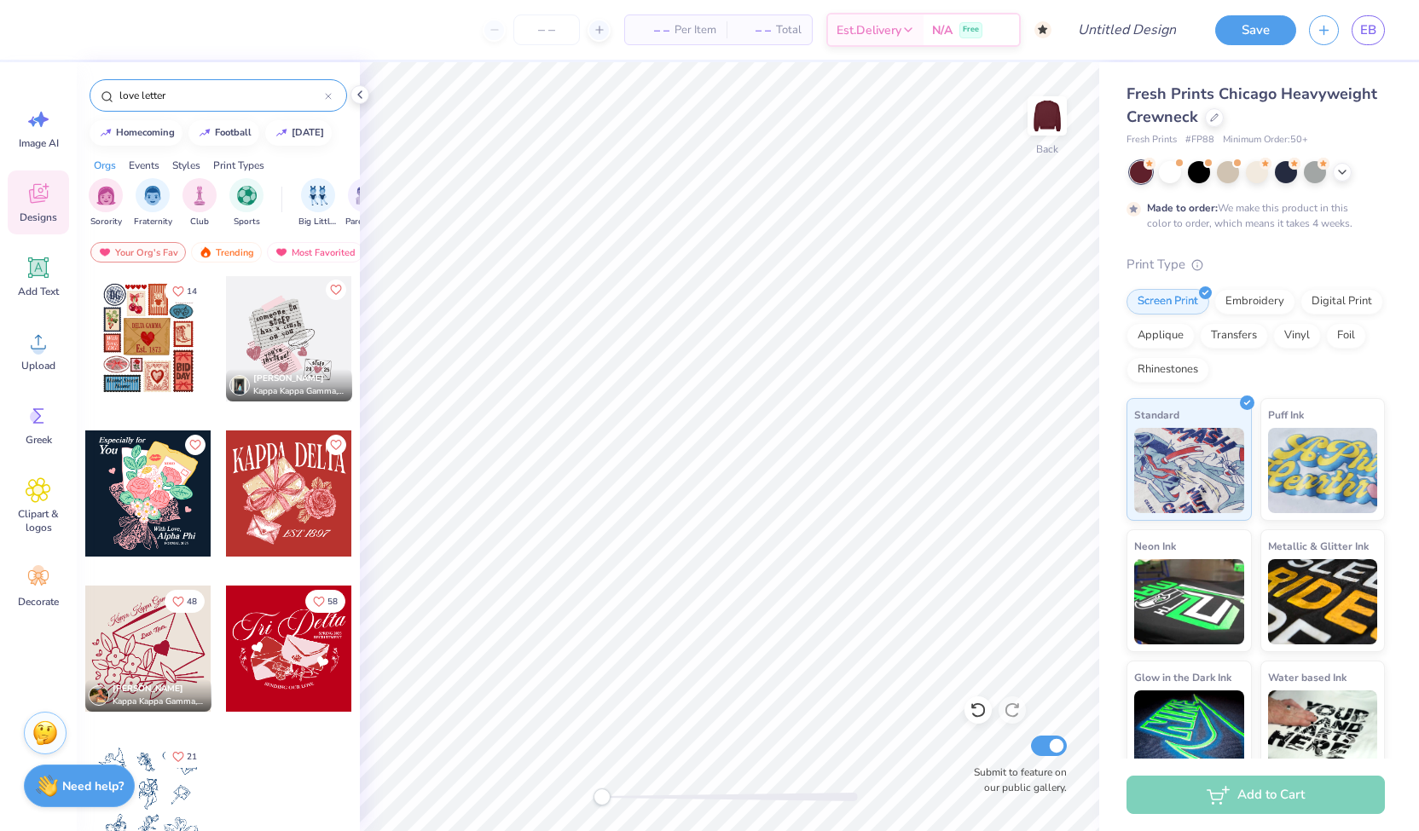
drag, startPoint x: 179, startPoint y: 93, endPoint x: 101, endPoint y: 90, distance: 78.5
click at [101, 90] on div "love letter" at bounding box center [219, 95] width 258 height 32
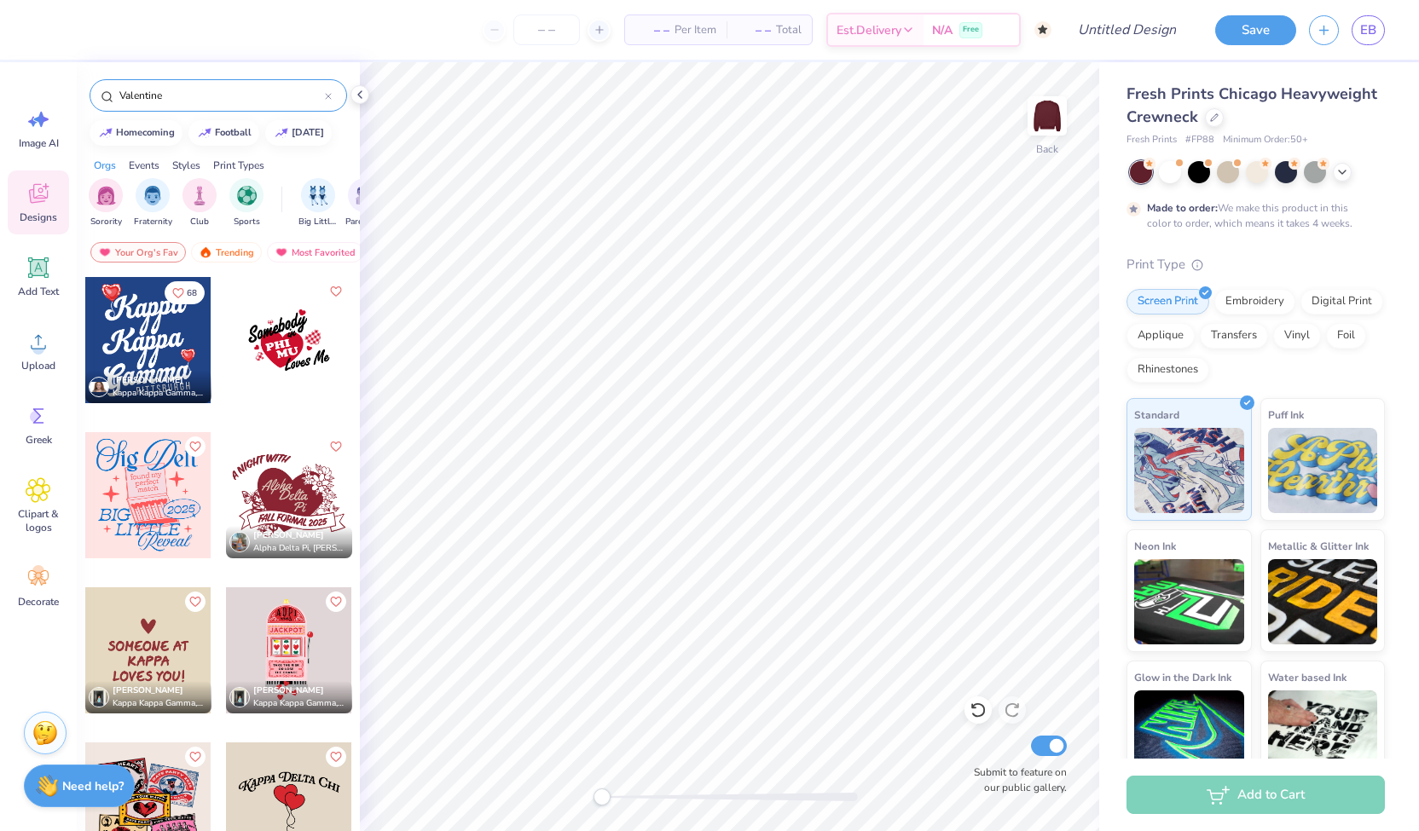
type input "Valentines"
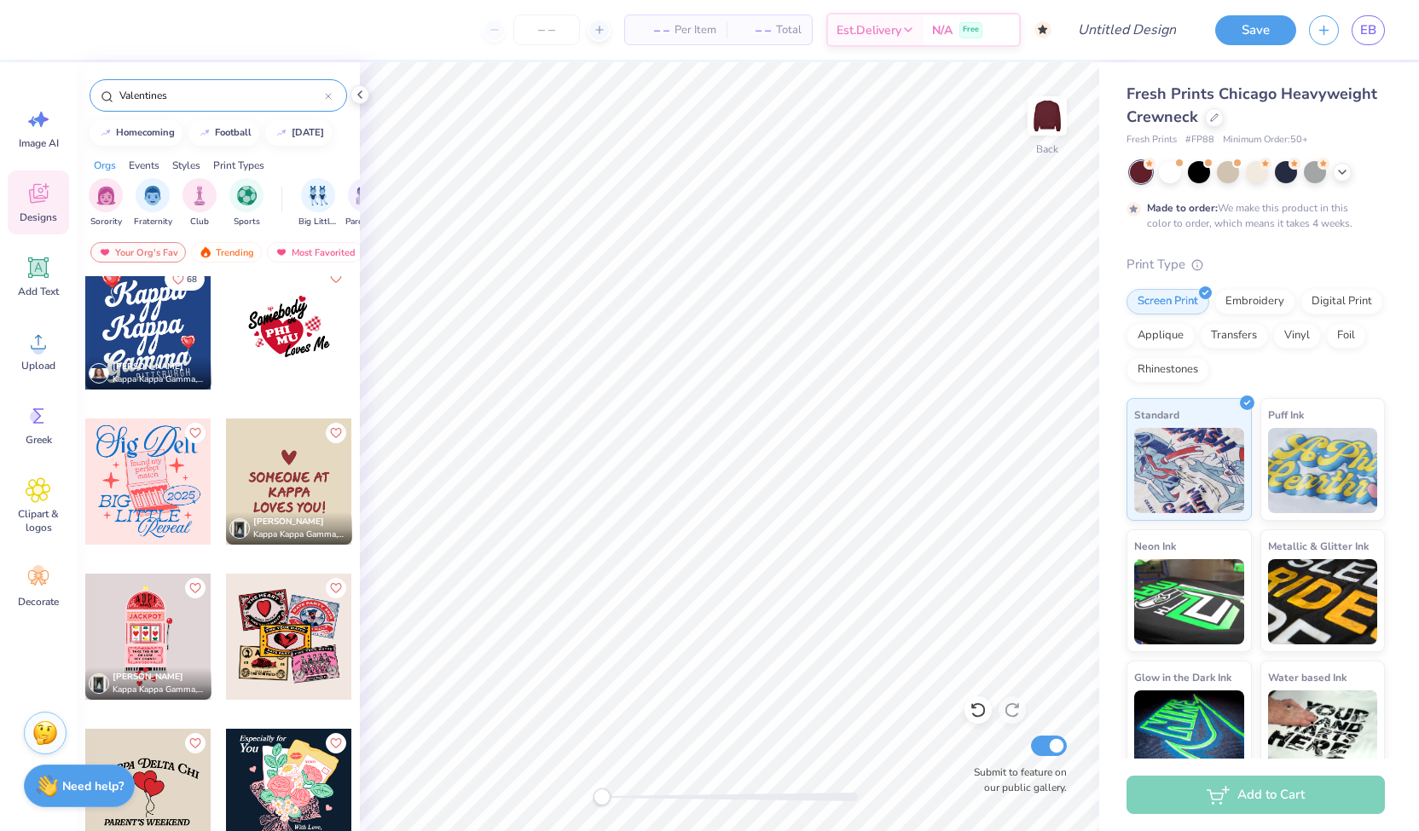
scroll to position [0, 0]
